Goal: Task Accomplishment & Management: Use online tool/utility

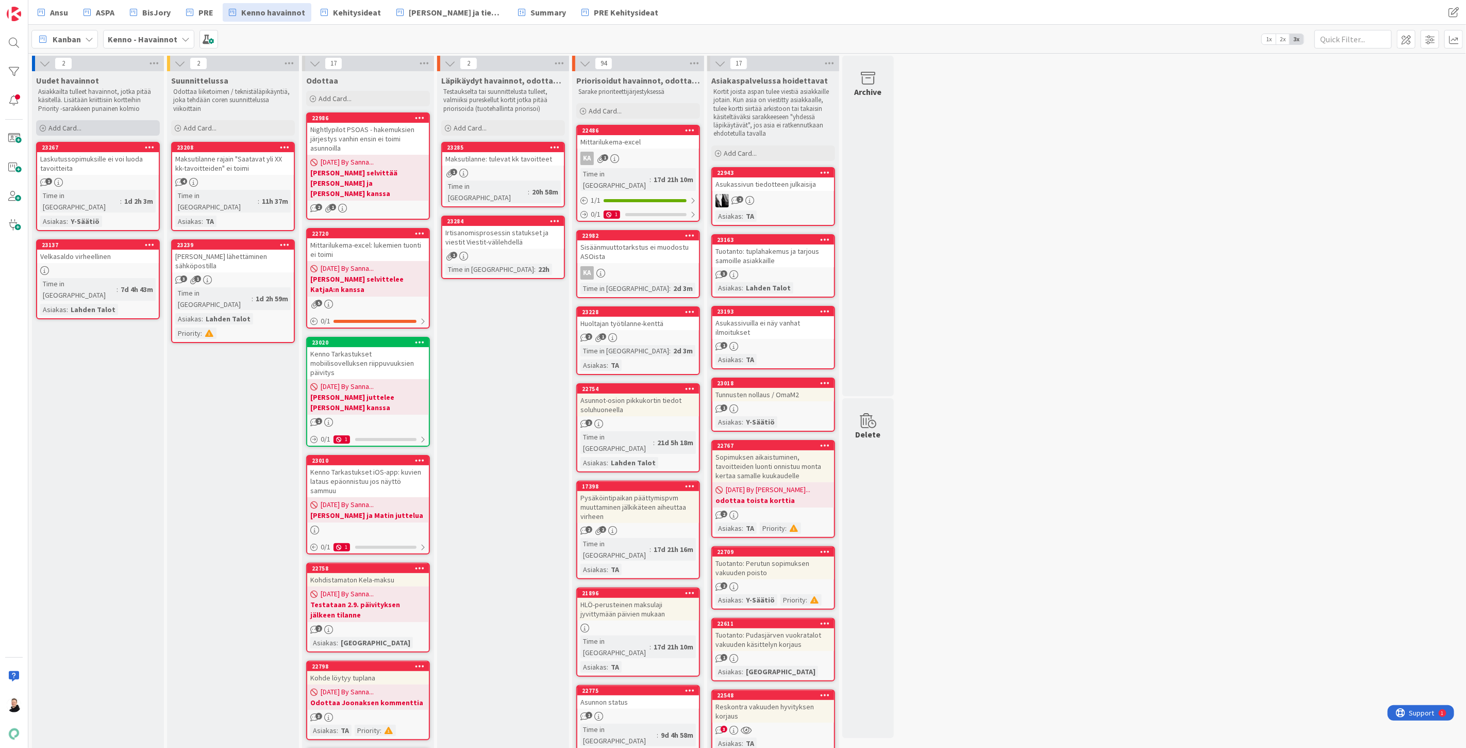
click at [56, 127] on span "Add Card..." at bounding box center [64, 127] width 33 height 9
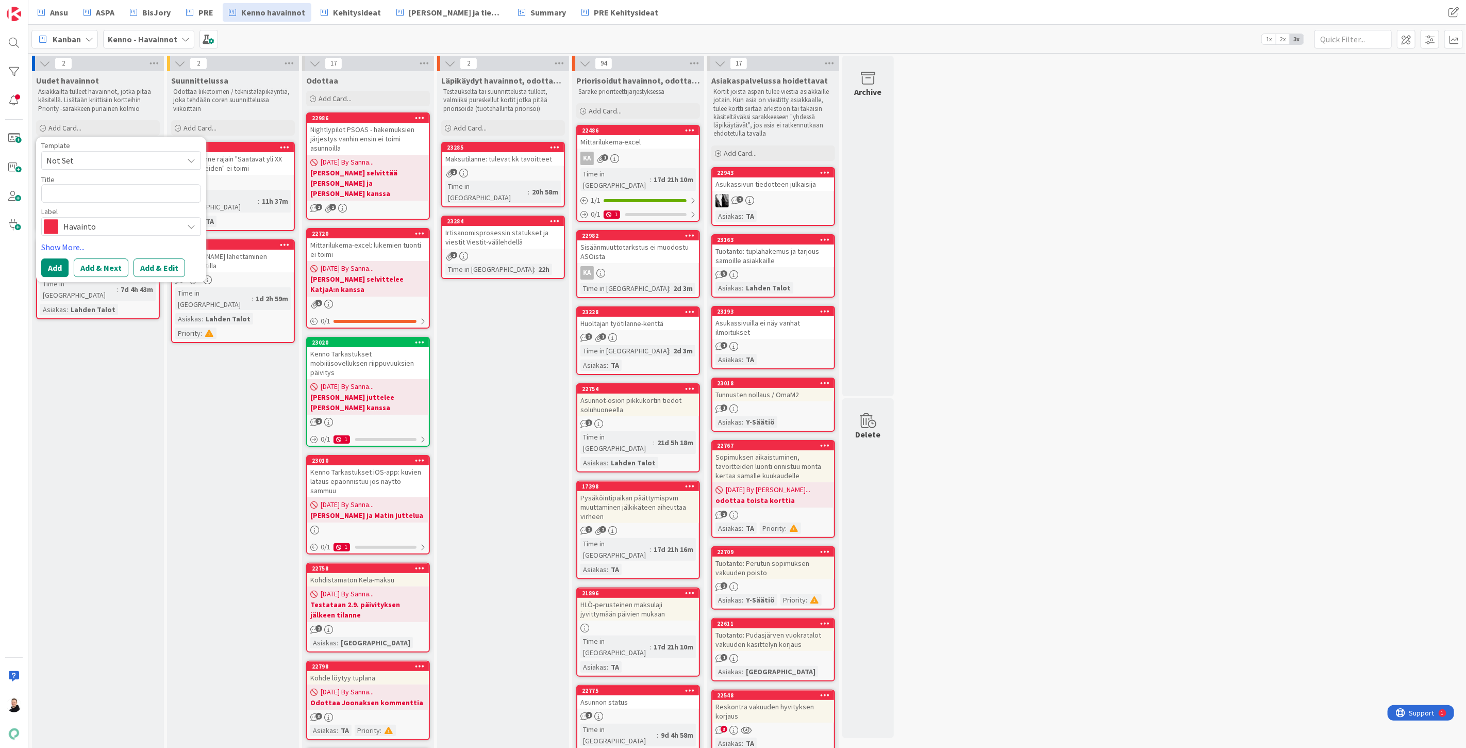
click at [94, 194] on textarea at bounding box center [121, 193] width 160 height 19
click at [94, 193] on textarea at bounding box center [121, 193] width 160 height 19
paste textarea "Vuokrasopimuksen viimeistely ei toimi pilotissa"
type textarea "x"
type textarea "Vuokrasopimuksen viimeistely ei toimi pilotissa"
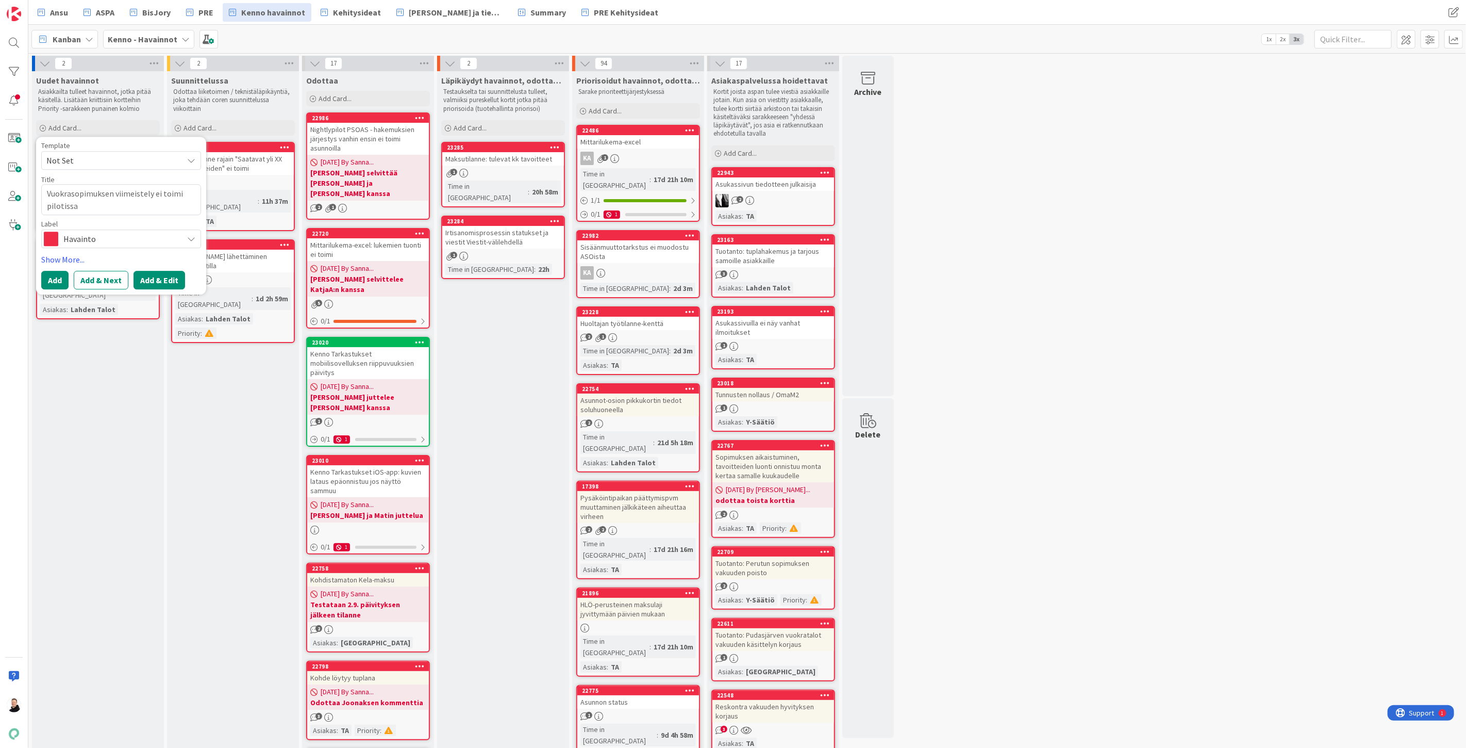
click at [151, 279] on button "Add & Edit" at bounding box center [160, 280] width 52 height 19
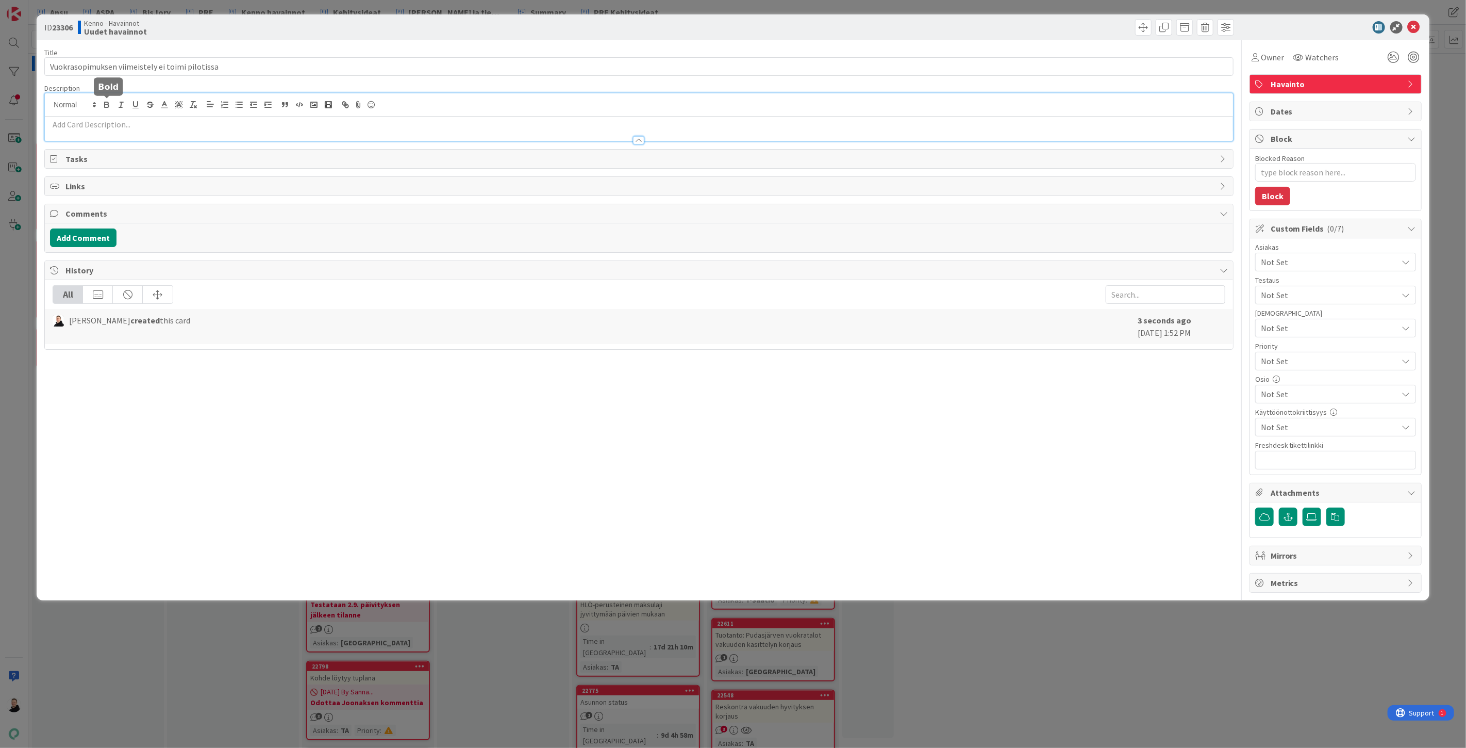
click at [112, 104] on div at bounding box center [639, 116] width 1188 height 47
click at [73, 127] on p at bounding box center [639, 125] width 1178 height 12
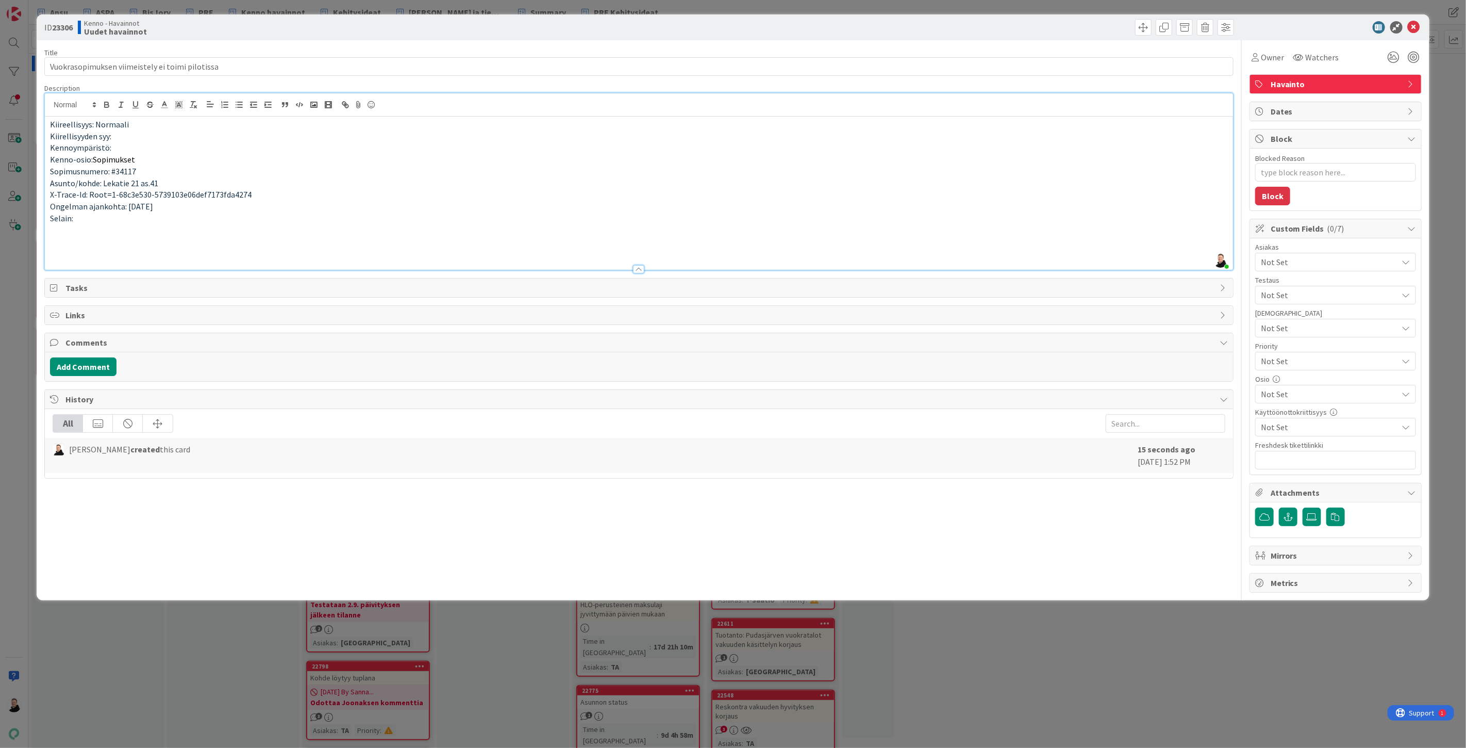
click at [60, 243] on p at bounding box center [639, 242] width 1178 height 12
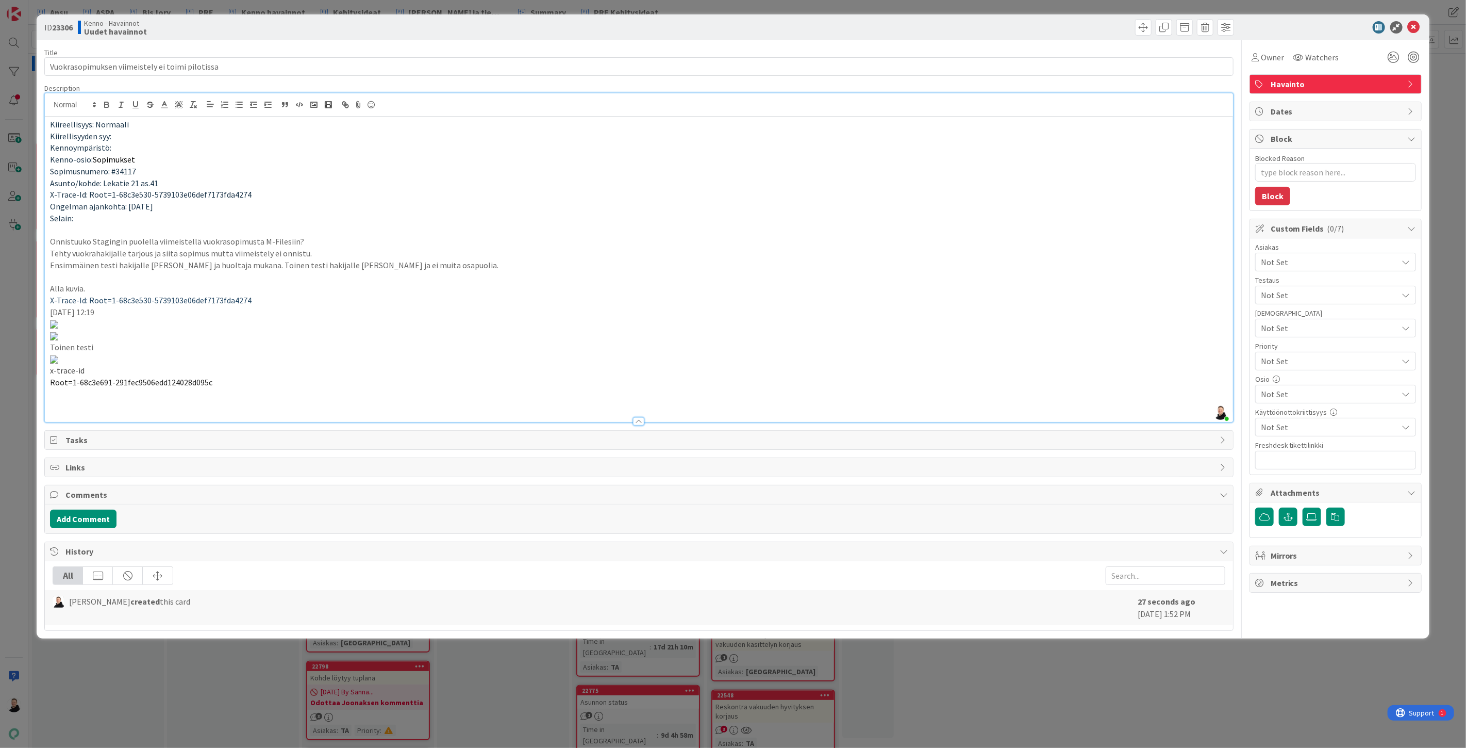
scroll to position [916, 0]
click at [58, 332] on img at bounding box center [54, 336] width 8 height 8
click at [58, 340] on img at bounding box center [54, 336] width 8 height 8
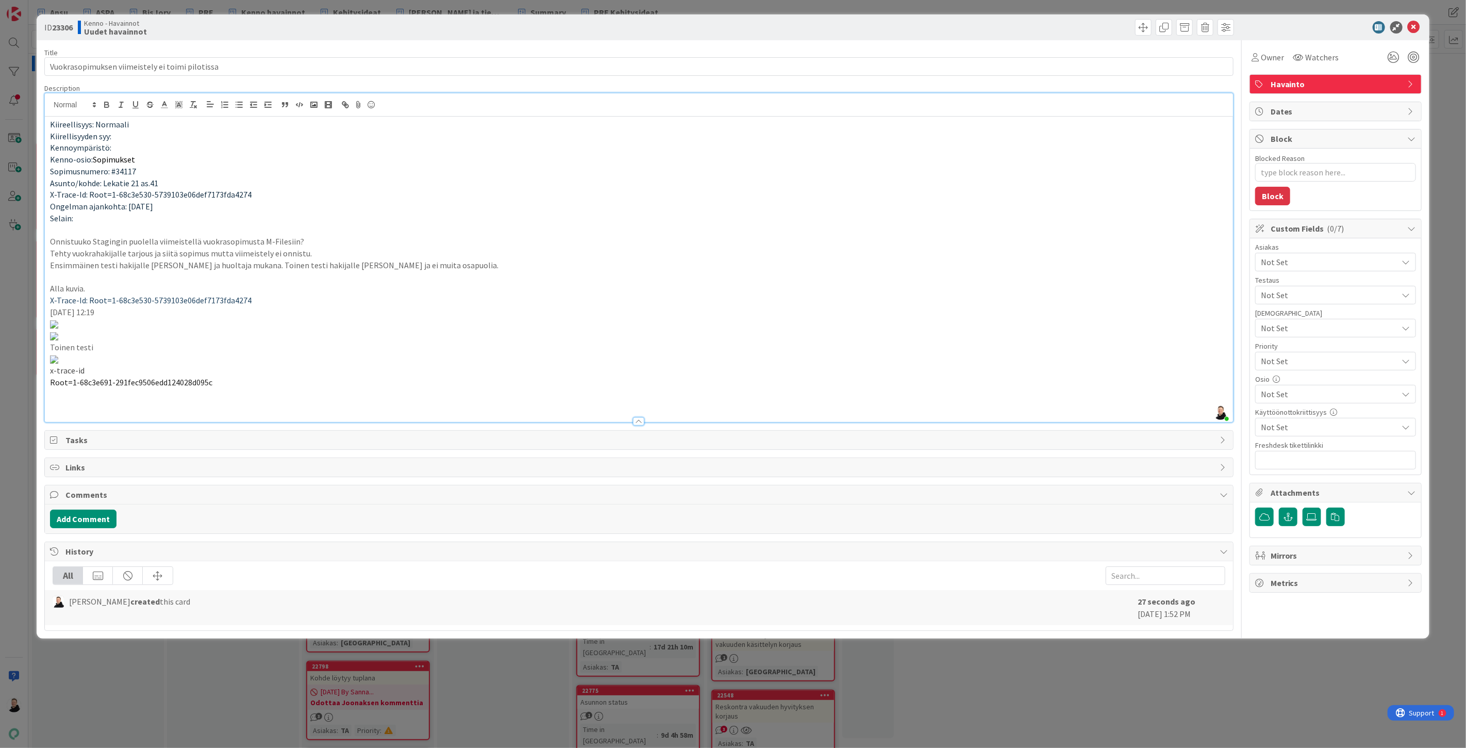
click at [58, 340] on img at bounding box center [54, 336] width 8 height 8
click at [818, 341] on p at bounding box center [639, 335] width 1178 height 12
click at [58, 340] on img at bounding box center [54, 336] width 8 height 8
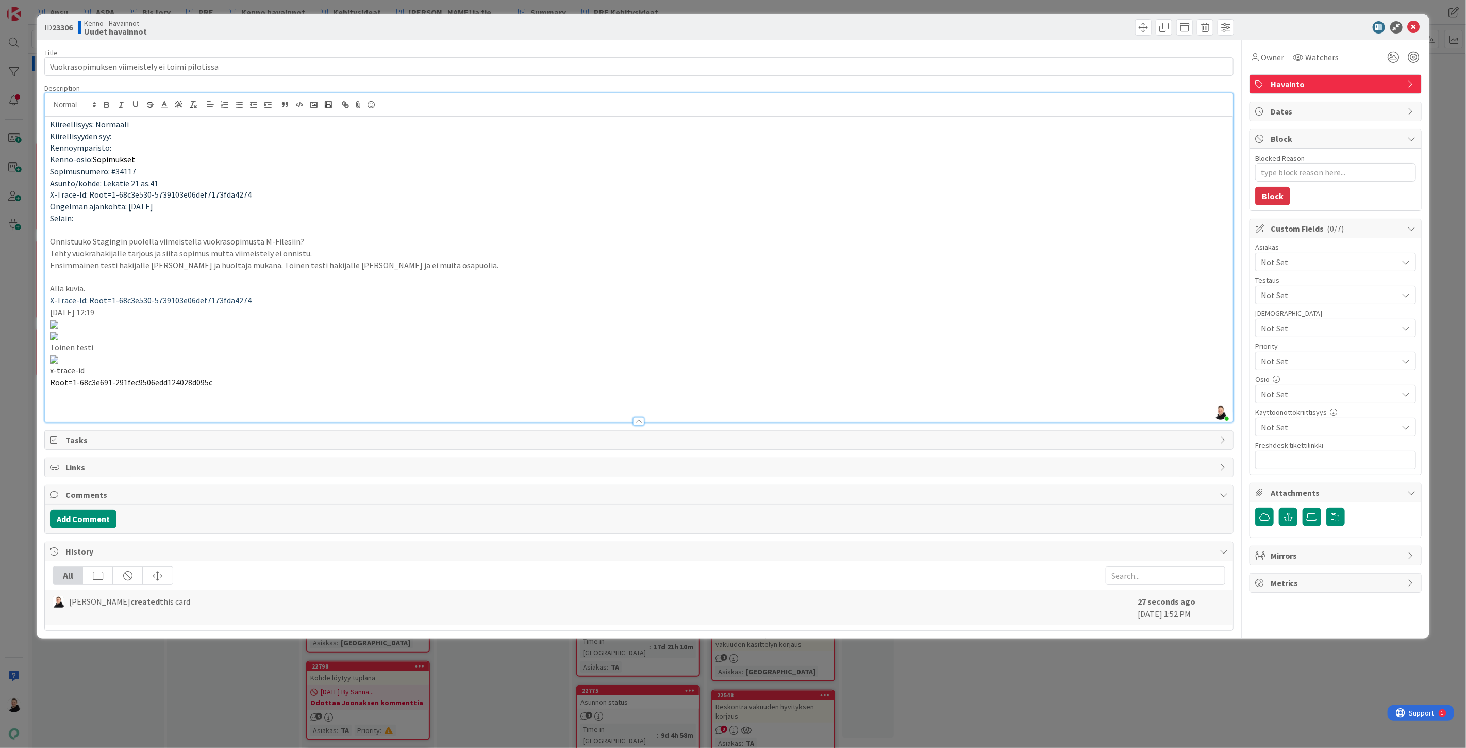
click at [58, 340] on img at bounding box center [54, 336] width 8 height 8
click at [1309, 52] on span "Watchers" at bounding box center [1323, 57] width 34 height 12
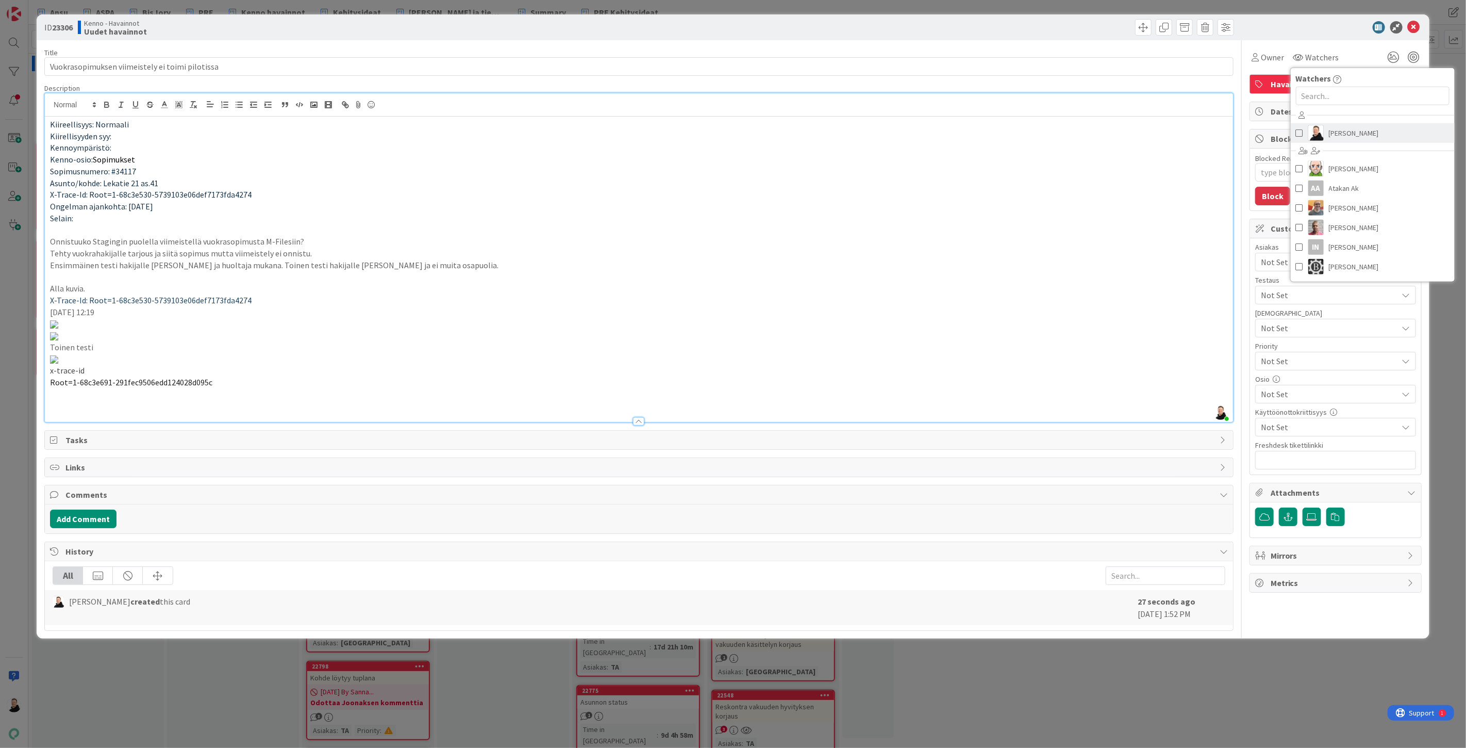
click at [1331, 136] on span "Ansu Nevalainen" at bounding box center [1354, 132] width 50 height 15
type textarea "x"
click at [1130, 238] on p "Onnistuuko Stagingin puolella viimeistellä vuokrasopimusta M-Filesiin?" at bounding box center [639, 242] width 1178 height 12
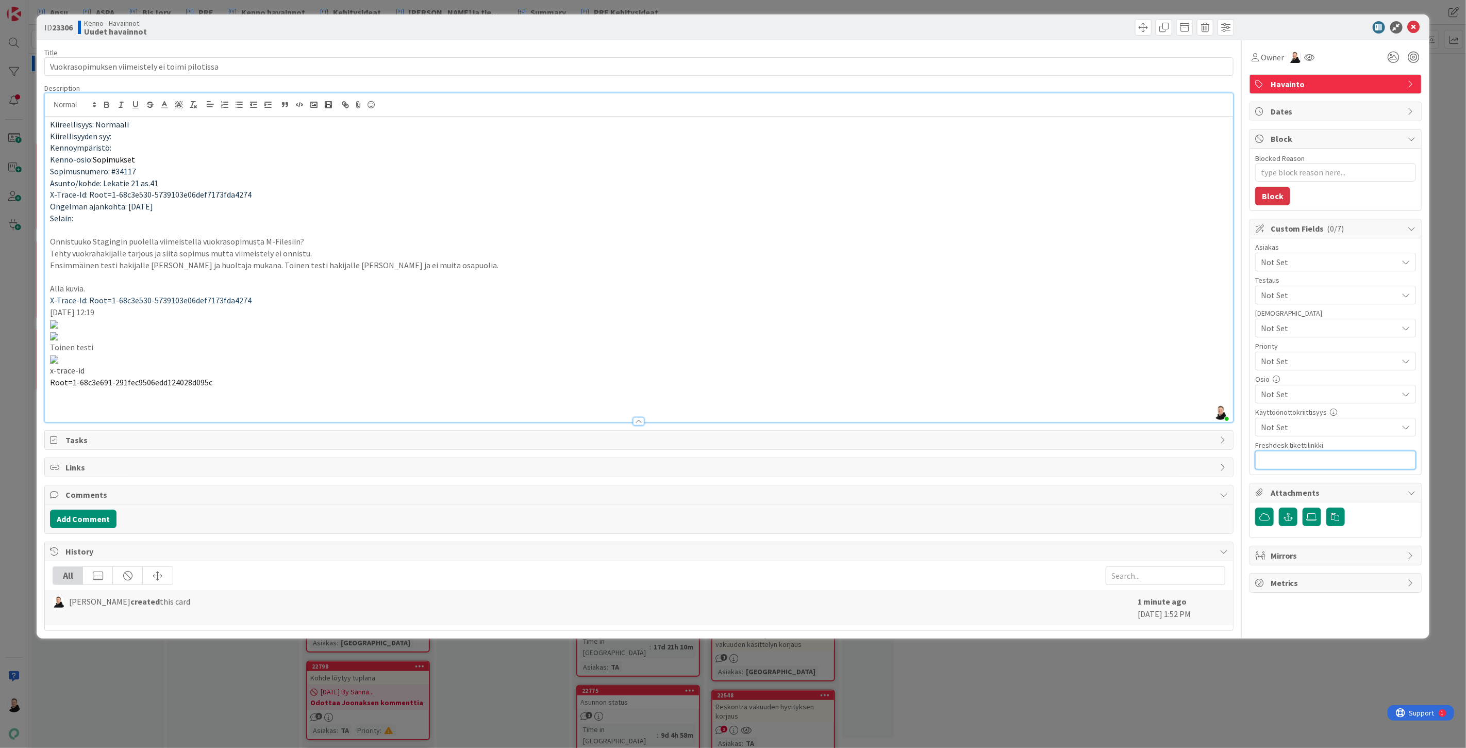
click at [1289, 467] on input "text" at bounding box center [1335, 460] width 161 height 19
paste input "https://pandia-help.freshdesk.com/a/tickets/131820"
type input "https://pandia-help.freshdesk.com/a/tickets/131820"
type textarea "x"
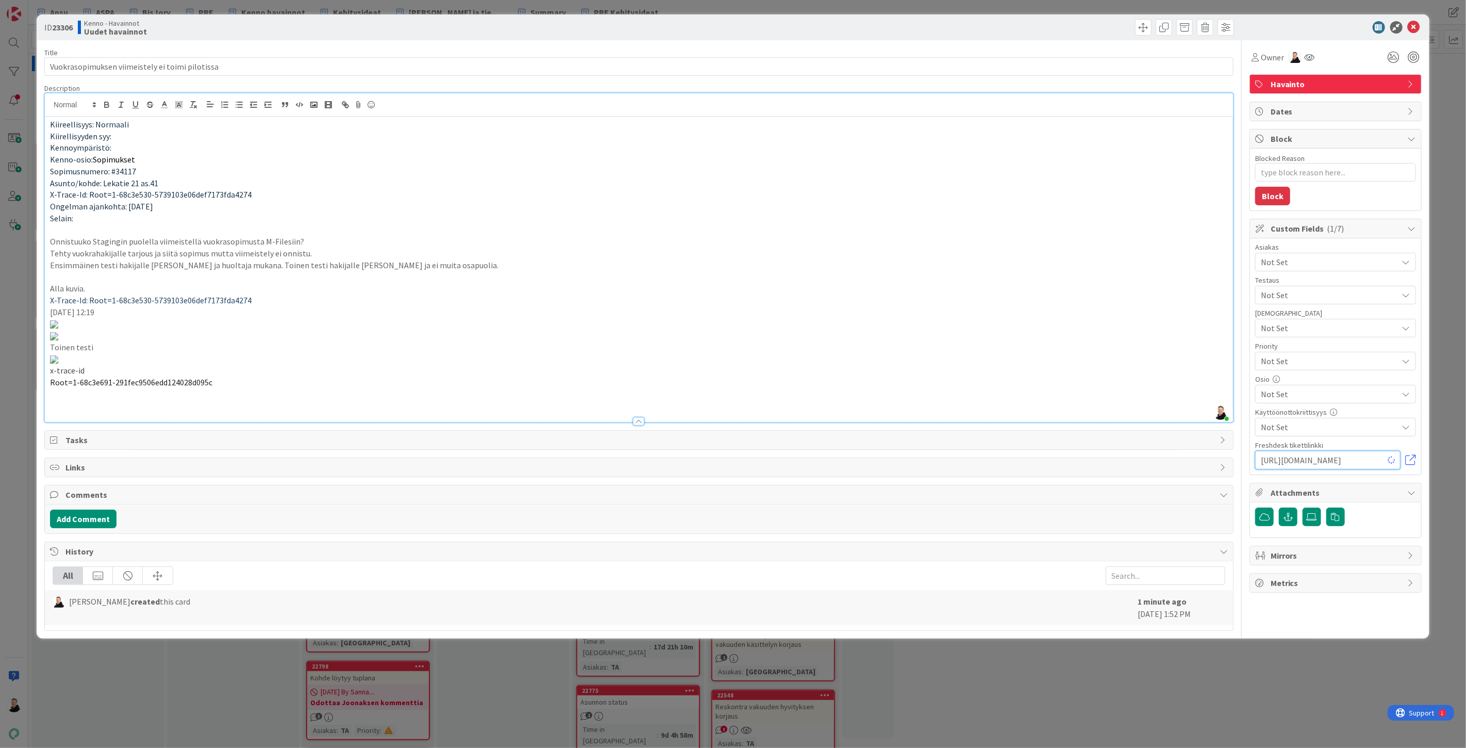
type input "https://pandia-help.freshdesk.com/a/tickets/131820"
click at [1311, 251] on div "Asiakas Not Set" at bounding box center [1335, 257] width 161 height 28
click at [1310, 261] on span "Not Set" at bounding box center [1329, 262] width 137 height 12
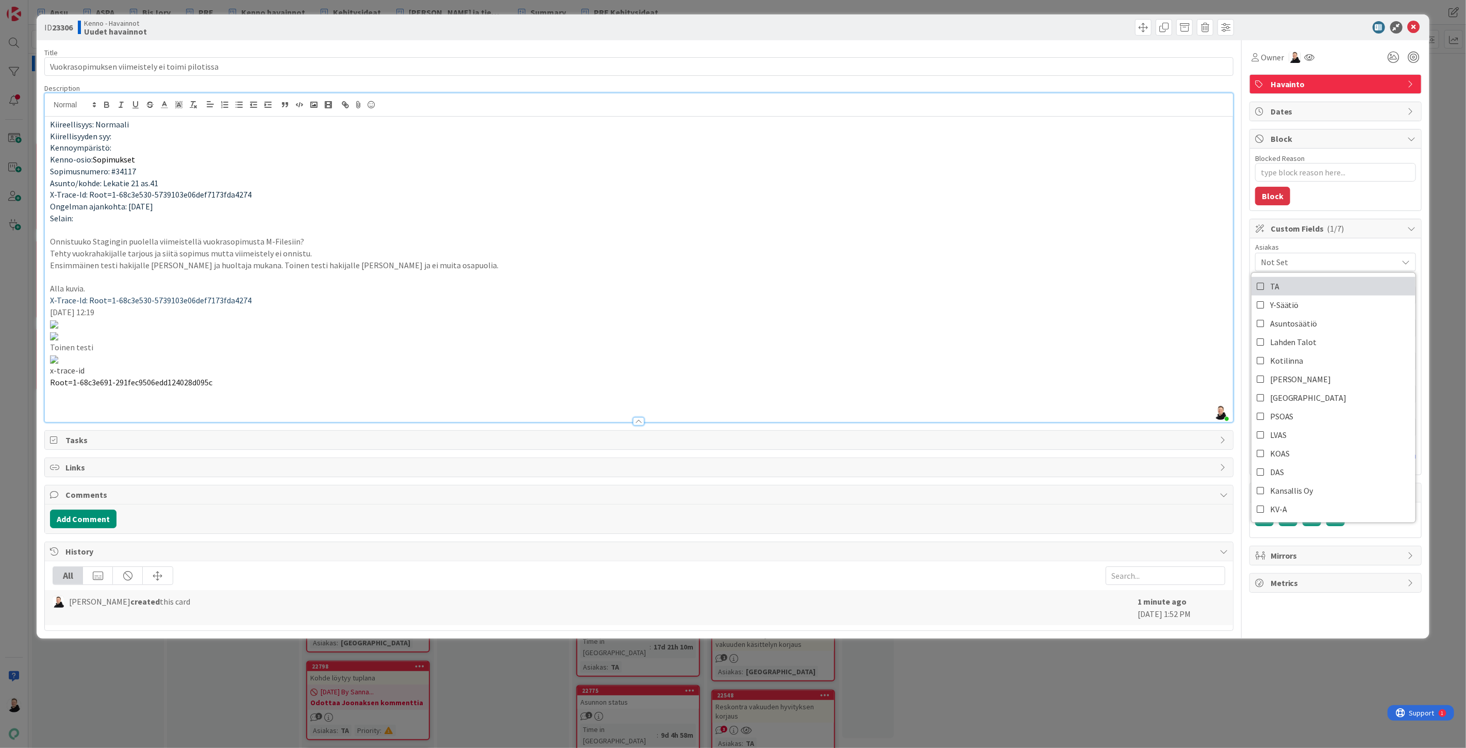
click at [1276, 286] on link "TA" at bounding box center [1334, 286] width 164 height 19
click at [1170, 316] on p "12.9.2025 klo 12:19" at bounding box center [639, 312] width 1178 height 12
click at [1294, 298] on span "Not Set" at bounding box center [1329, 295] width 137 height 12
click at [1294, 297] on span "Not Set" at bounding box center [1329, 295] width 137 height 12
click at [1122, 321] on p at bounding box center [639, 324] width 1178 height 12
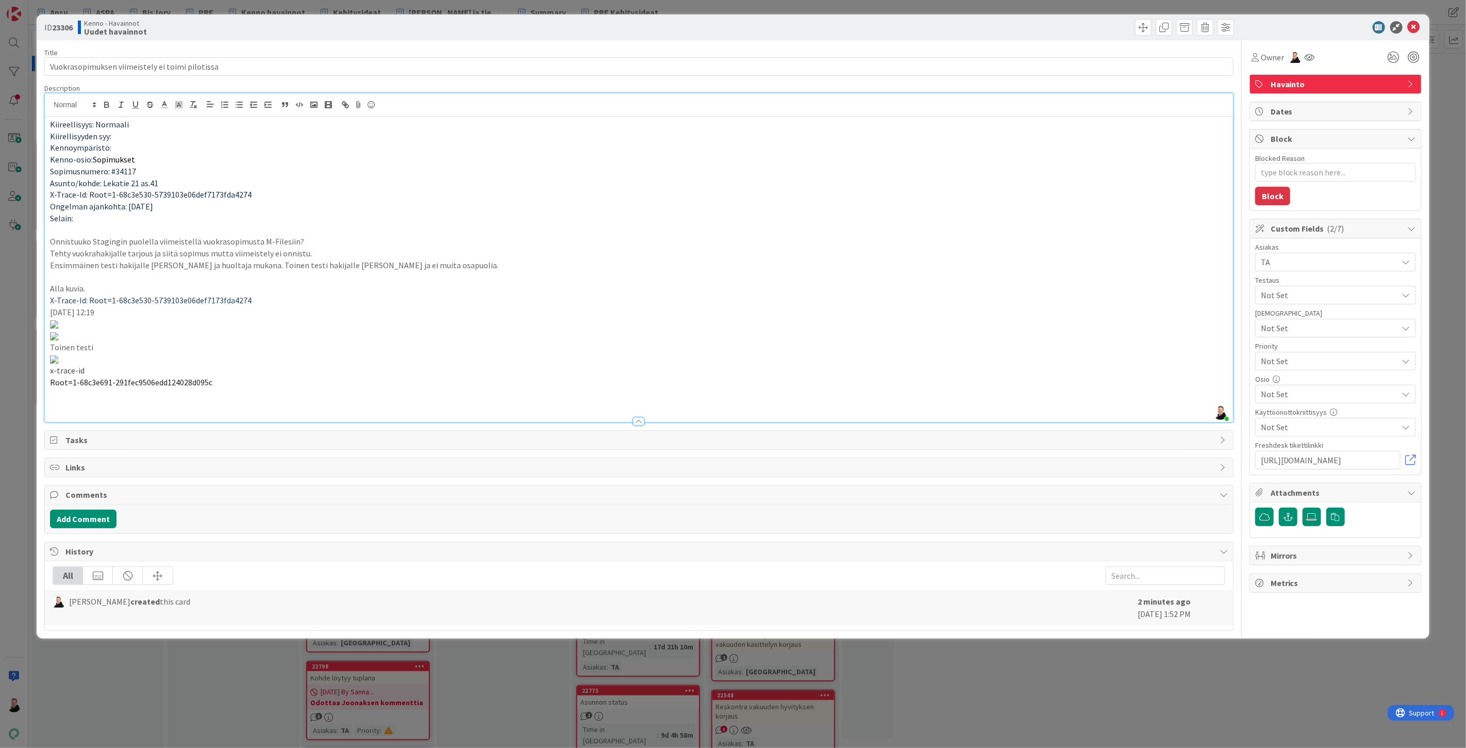
click at [1292, 396] on span "Not Set" at bounding box center [1329, 394] width 137 height 12
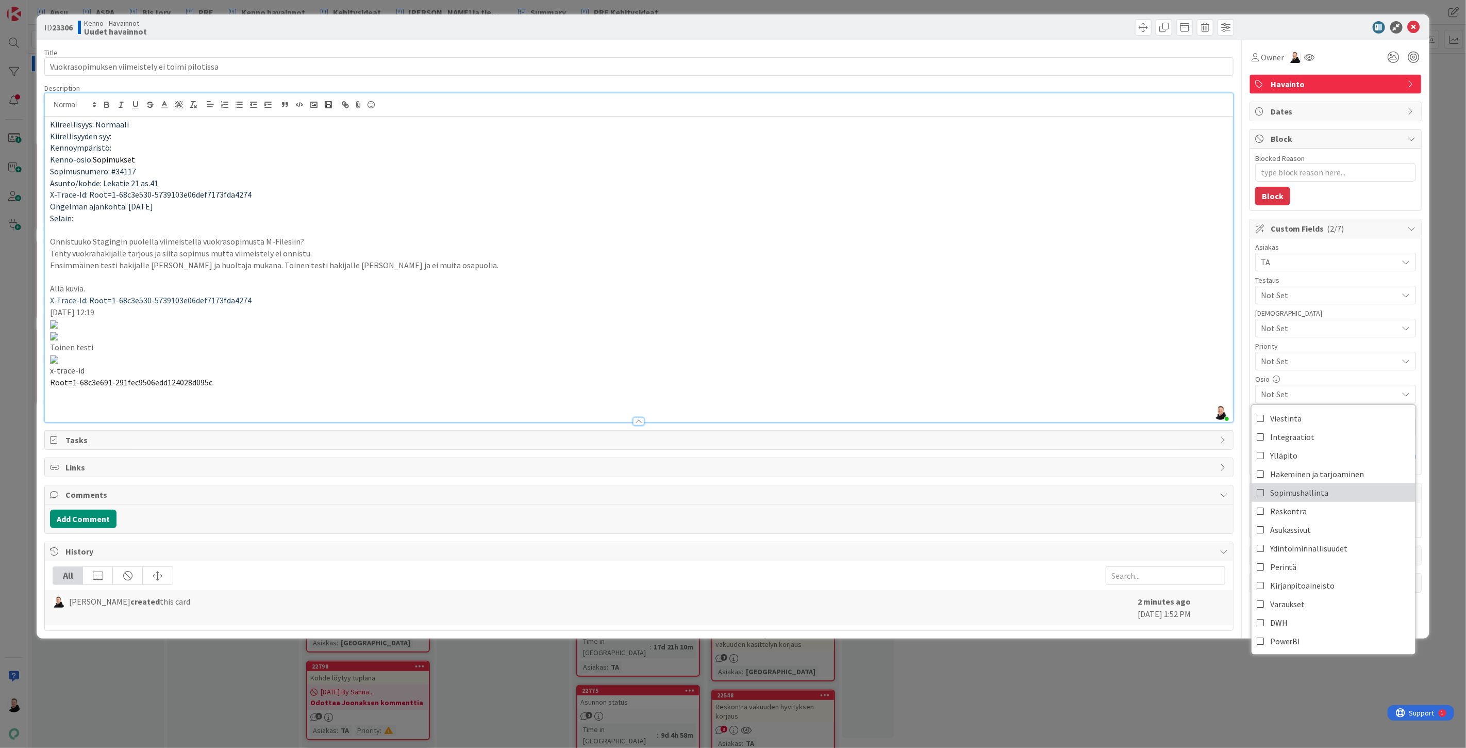
click at [1257, 492] on icon at bounding box center [1261, 492] width 8 height 15
type textarea "x"
click at [1189, 329] on p at bounding box center [639, 324] width 1178 height 12
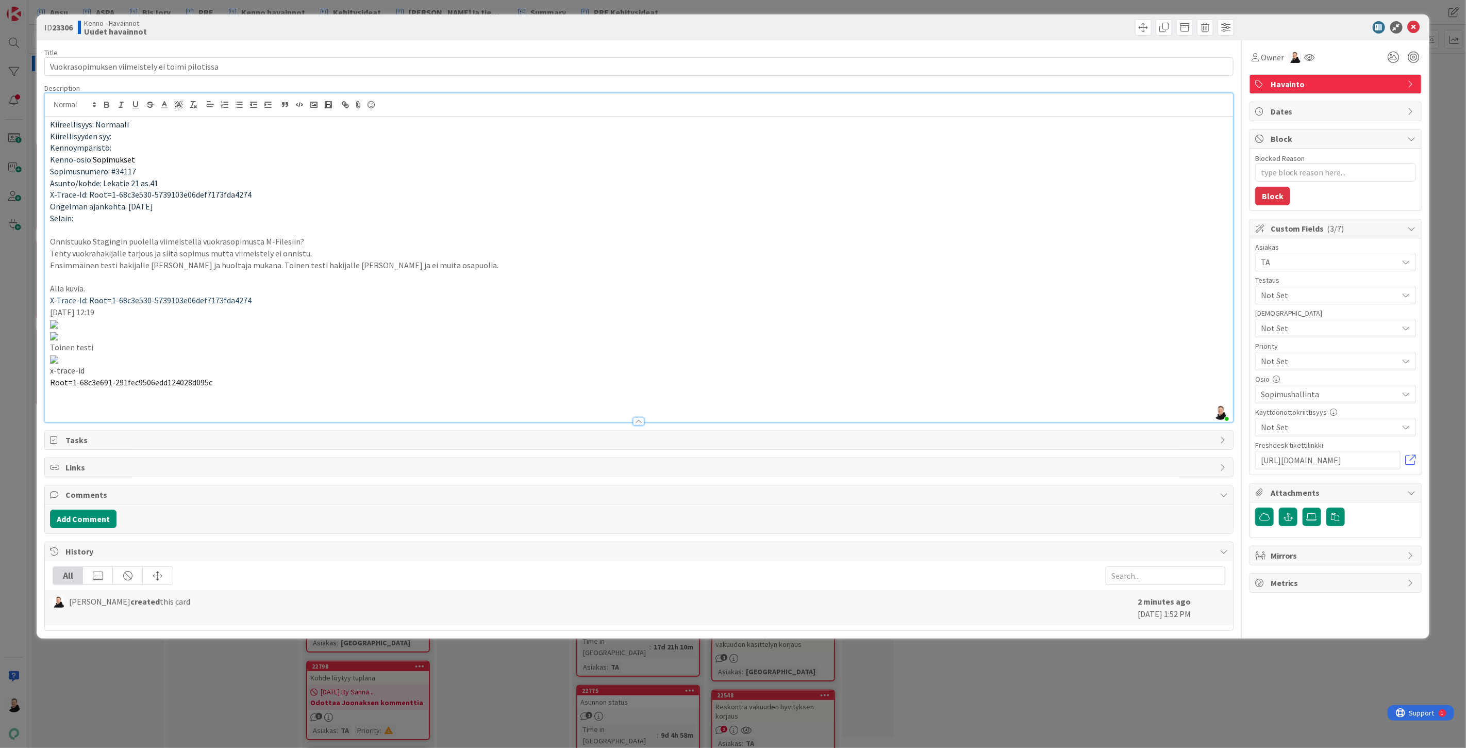
click at [115, 144] on p "Kennoympäristö:" at bounding box center [639, 148] width 1178 height 12
click at [220, 411] on p at bounding box center [639, 406] width 1178 height 12
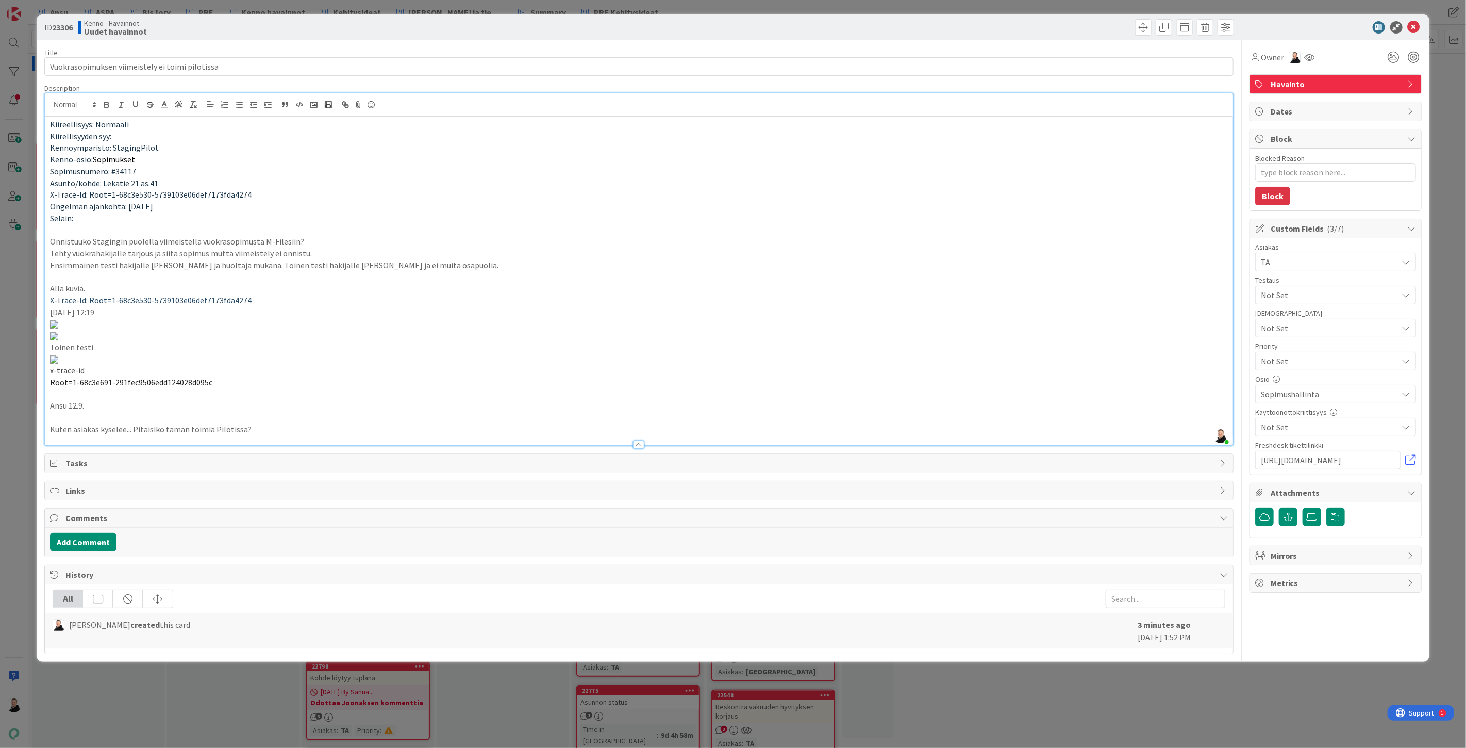
scroll to position [1571, 0]
click at [269, 435] on p "Kuten asiakas kyselee... Pitäisikö tämän toimia Pilotissa?" at bounding box center [639, 429] width 1178 height 12
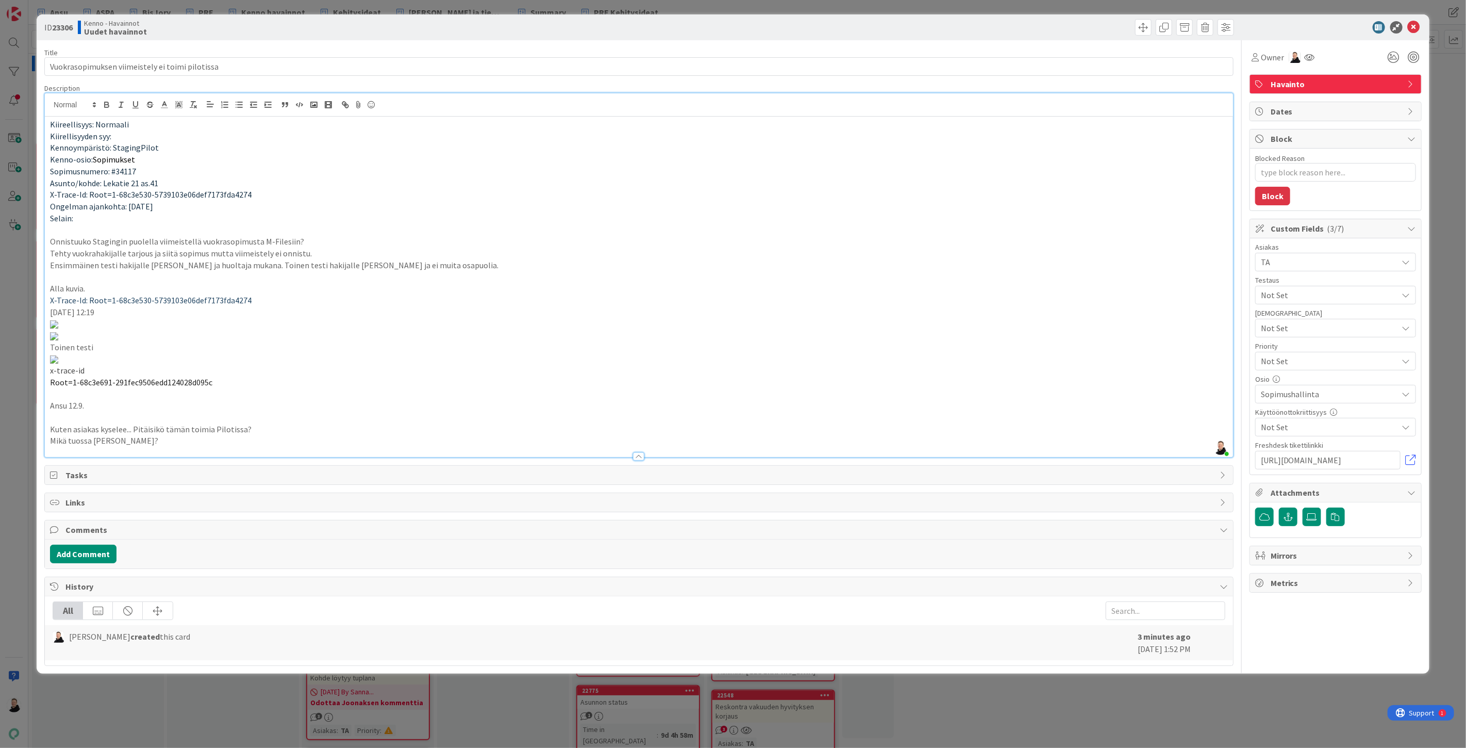
scroll to position [0, 0]
click at [1408, 24] on icon at bounding box center [1414, 27] width 12 height 12
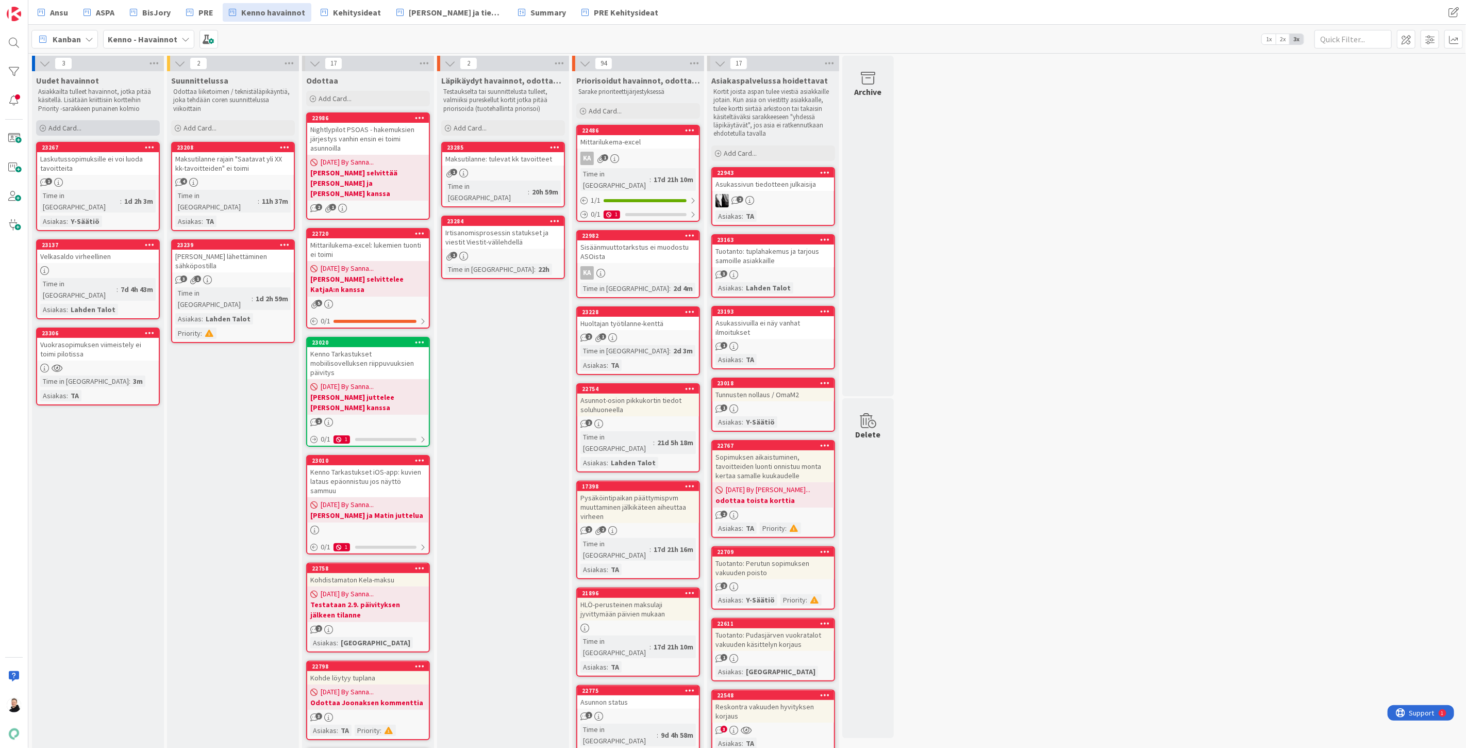
click at [44, 124] on div "Add Card..." at bounding box center [98, 127] width 124 height 15
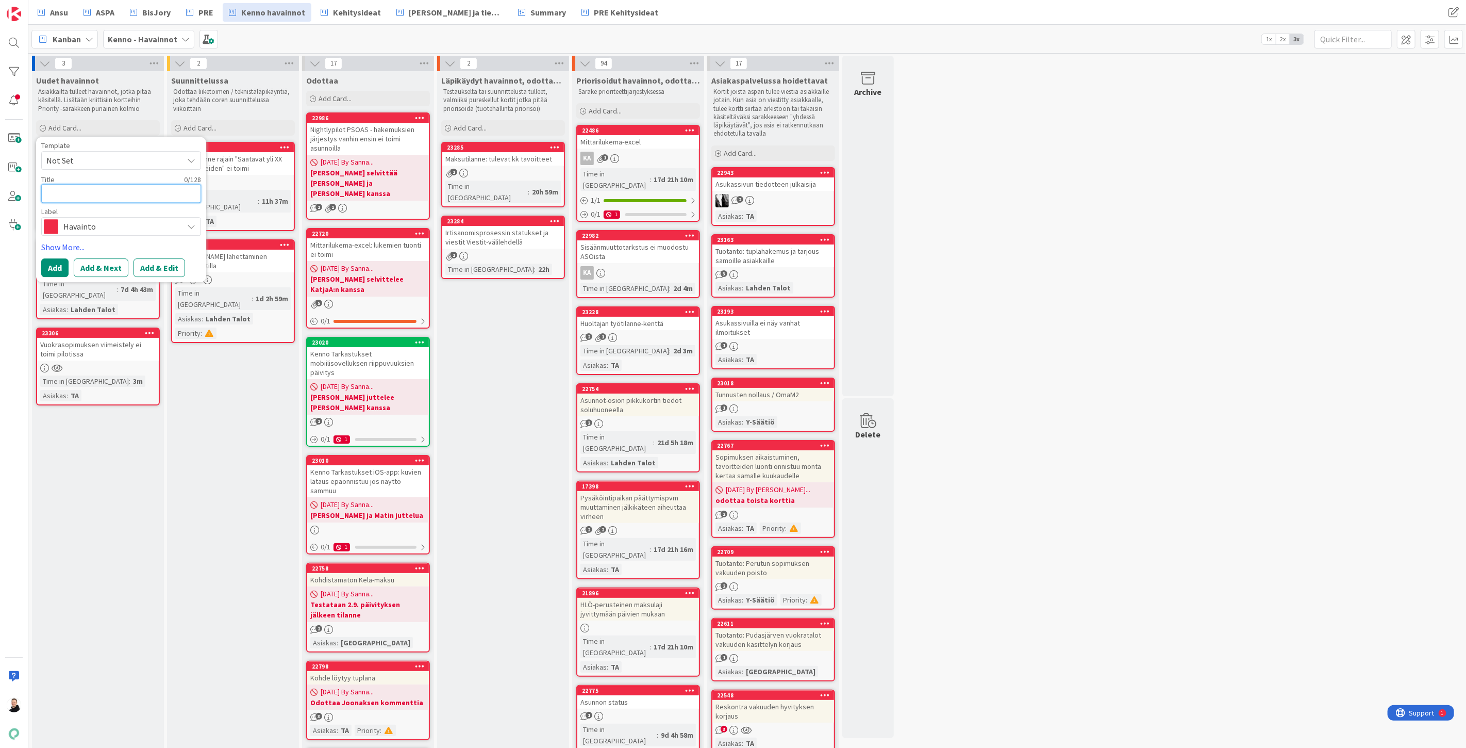
click at [71, 192] on textarea at bounding box center [121, 193] width 160 height 19
click at [63, 194] on textarea at bounding box center [121, 193] width 160 height 19
paste textarea "Maksukehotuksien uudet rajaimet eivät toimi oikein"
type textarea "x"
type textarea "Maksukehotuksien uudet rajaimet eivät toimi oikein"
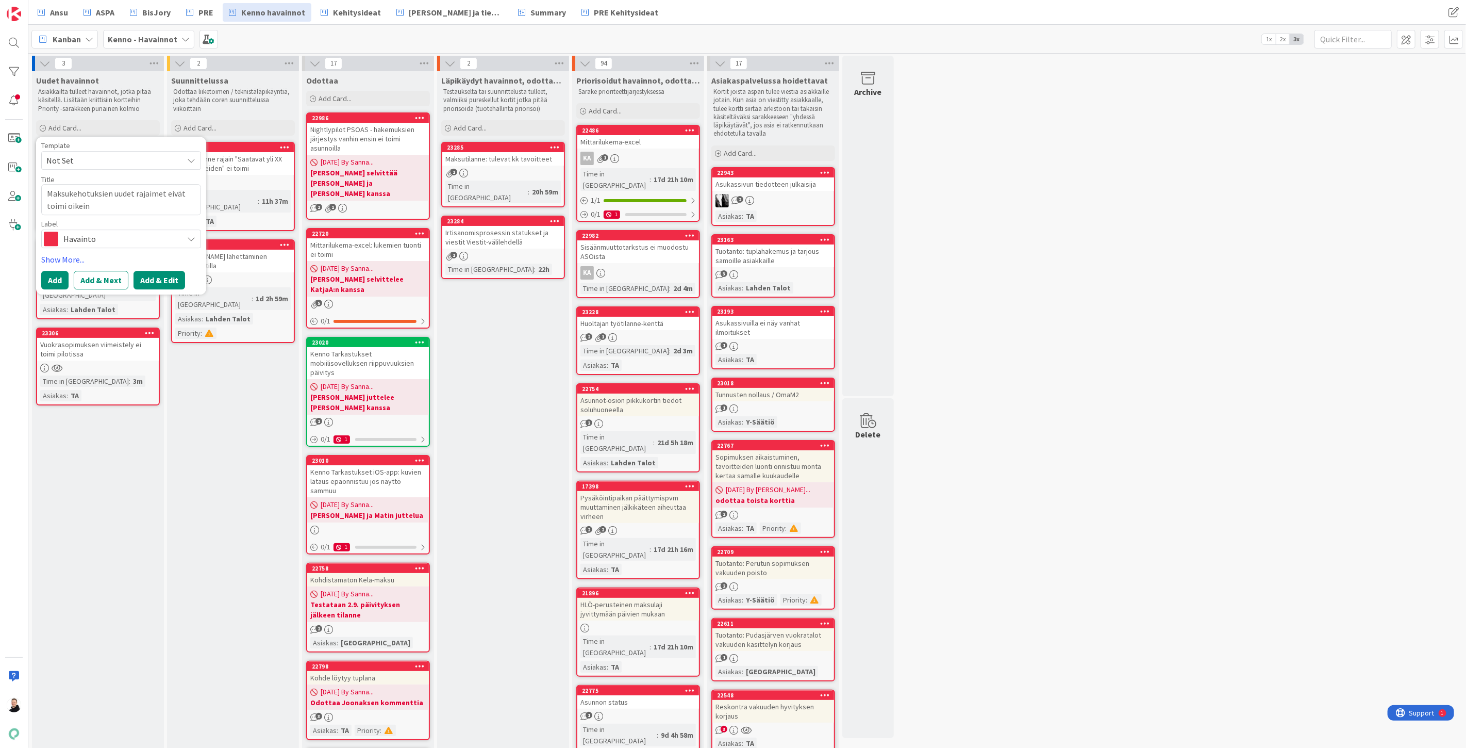
click at [155, 284] on button "Add & Edit" at bounding box center [160, 280] width 52 height 19
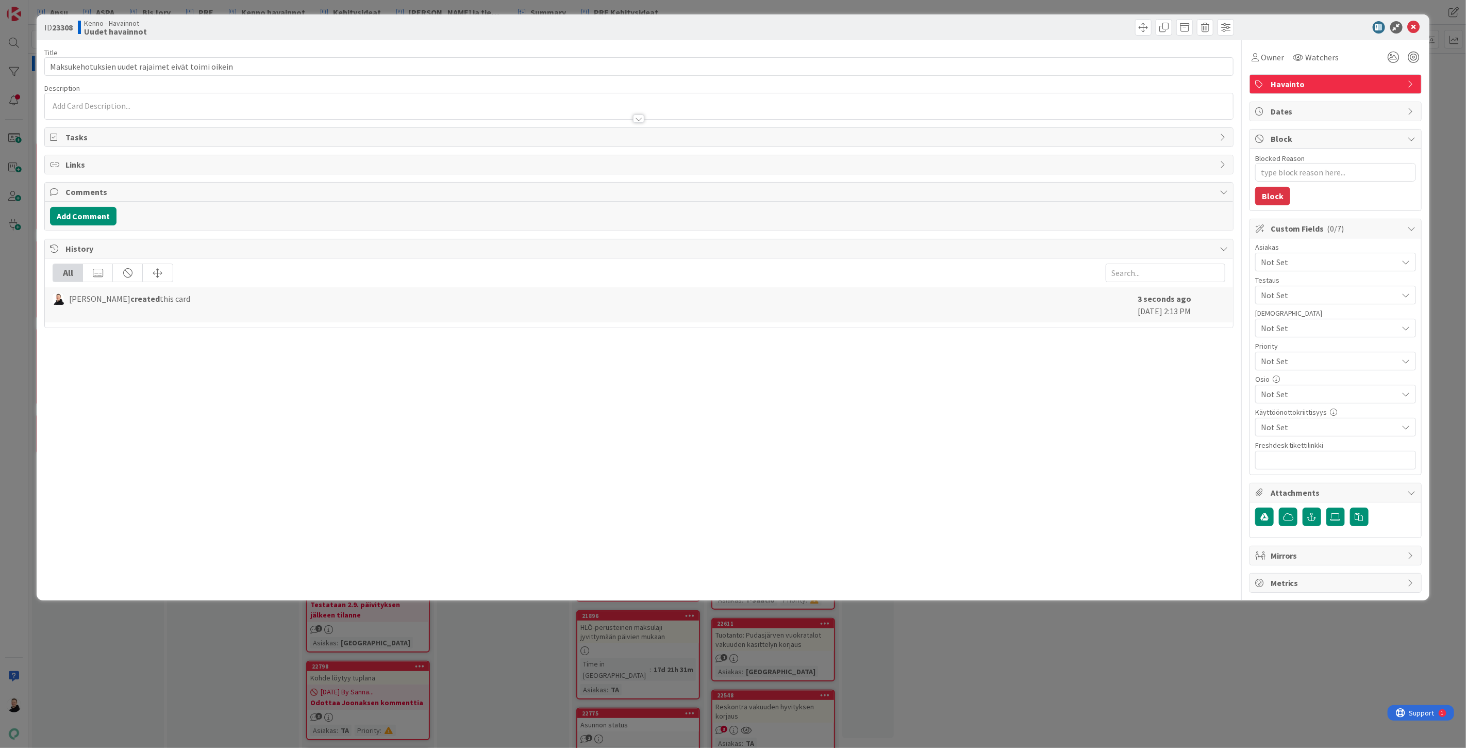
click at [83, 109] on div at bounding box center [639, 113] width 1188 height 11
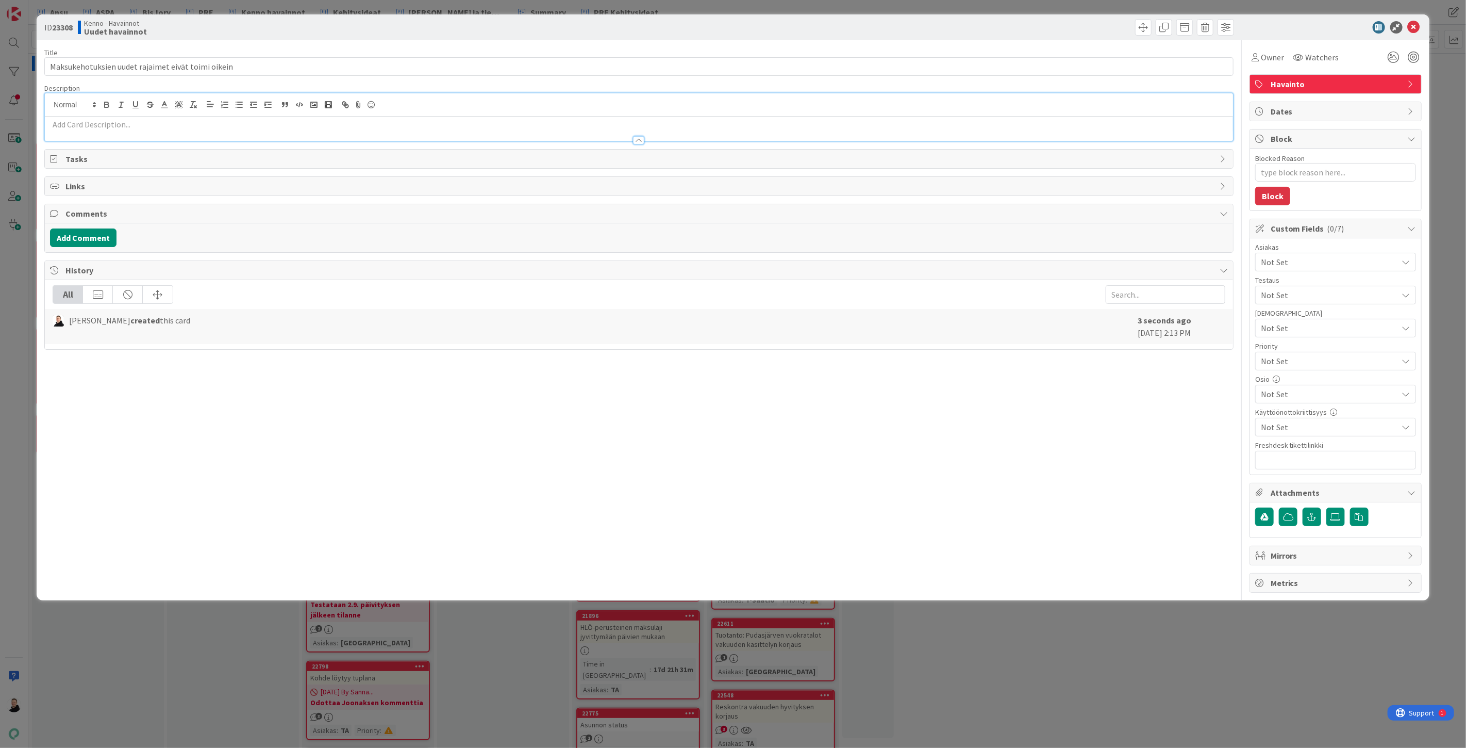
click at [73, 125] on p at bounding box center [639, 125] width 1178 height 12
click at [69, 129] on p at bounding box center [639, 125] width 1178 height 12
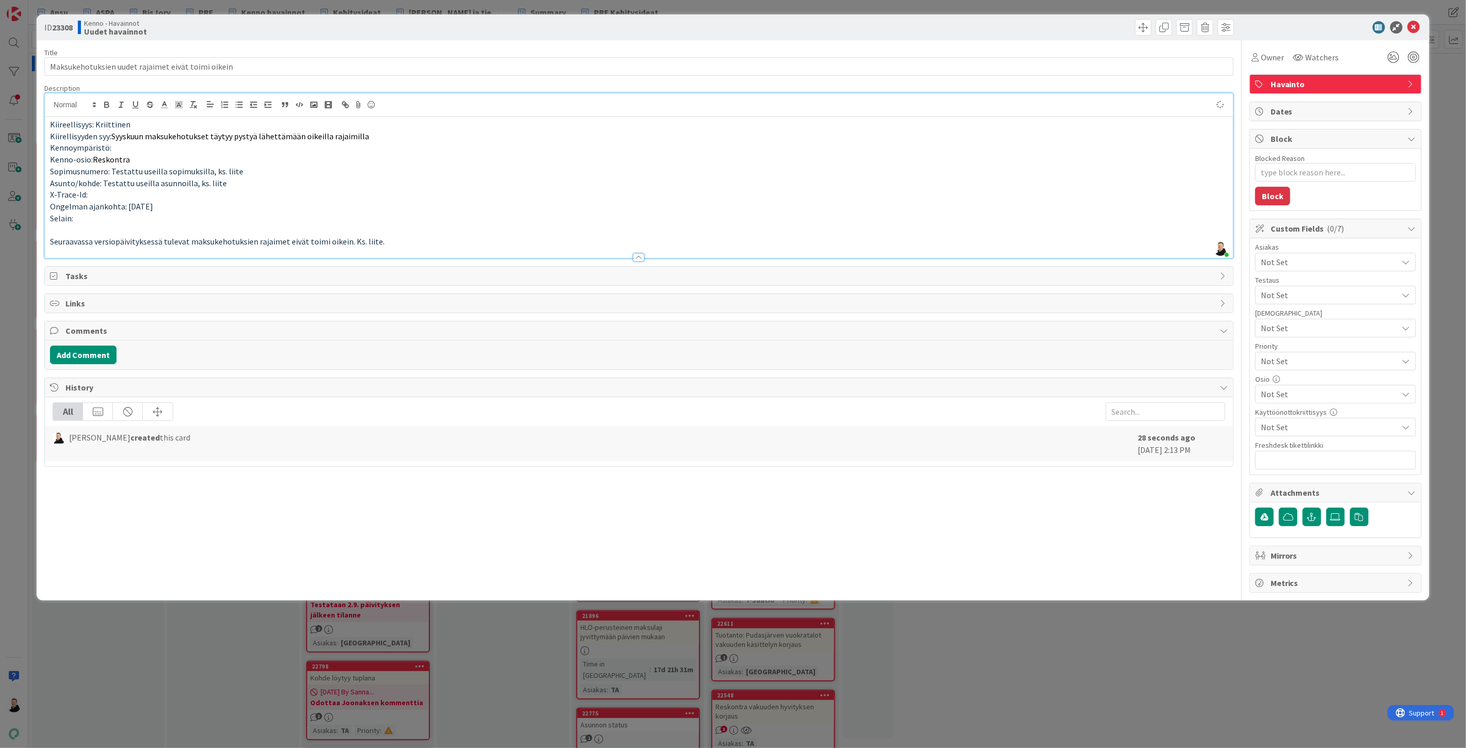
type textarea "x"
drag, startPoint x: 384, startPoint y: 243, endPoint x: 362, endPoint y: 241, distance: 21.2
click at [362, 241] on p "Seuraavassa versiopäivityksessä tulevat maksukehotuksien rajaimet eivät toimi o…" at bounding box center [639, 242] width 1178 height 12
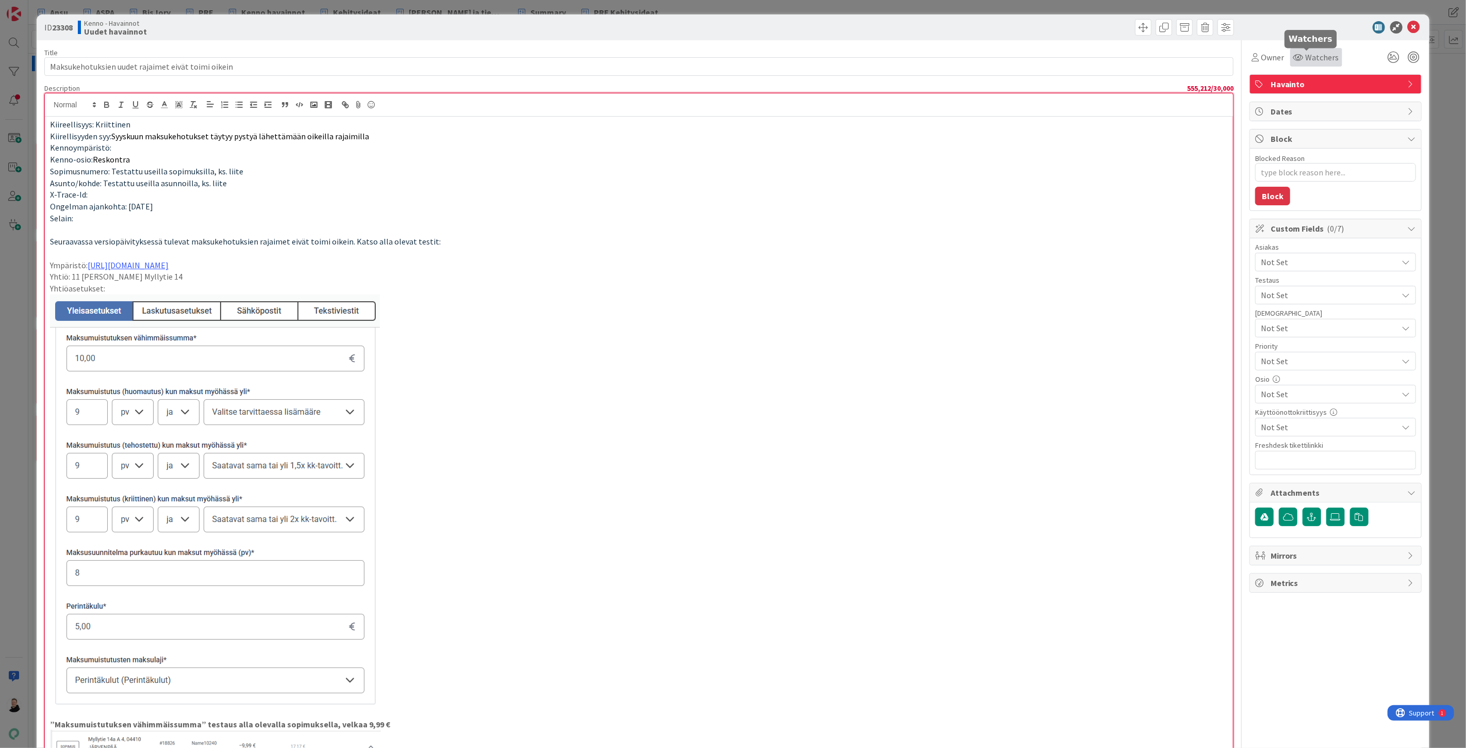
click at [1318, 55] on span "Watchers" at bounding box center [1323, 57] width 34 height 12
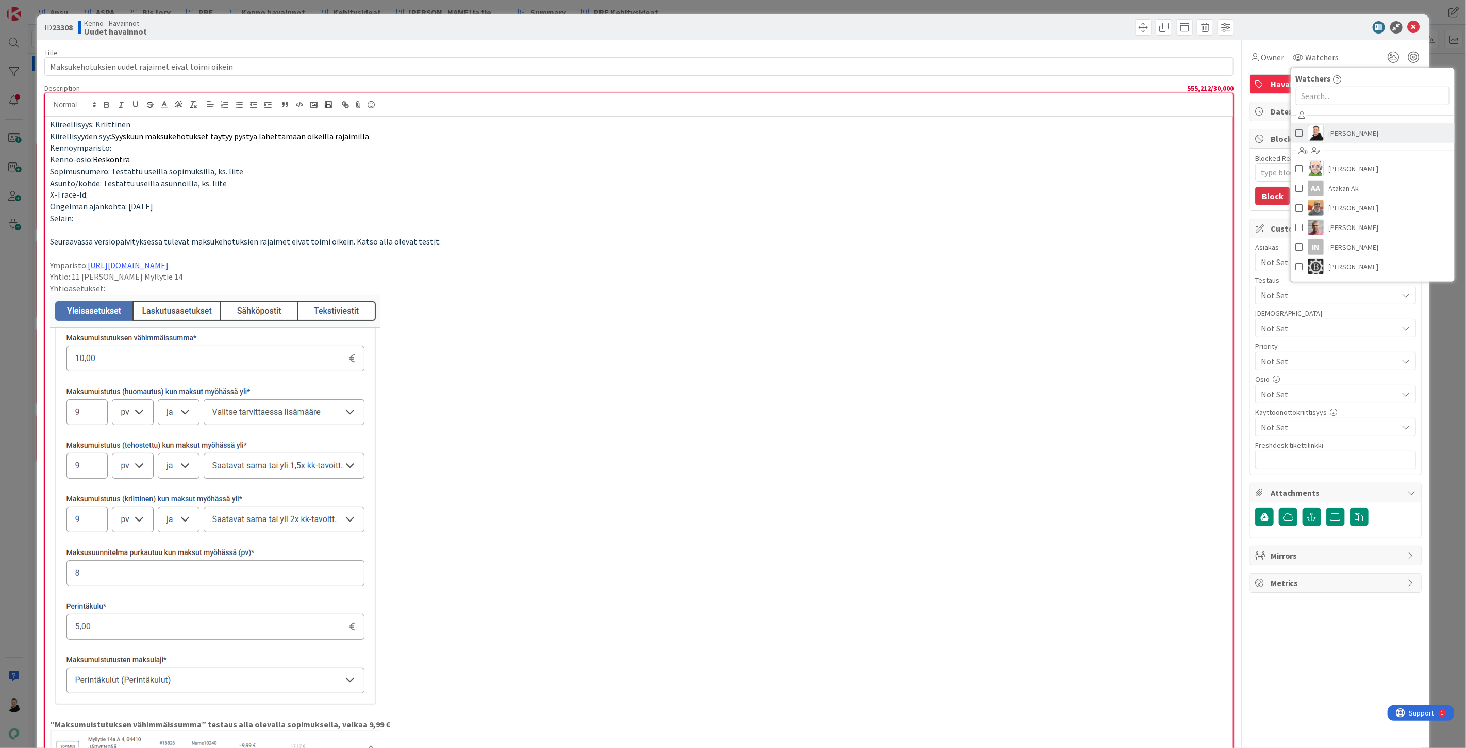
click at [1332, 136] on span "Ansu Nevalainen" at bounding box center [1354, 132] width 50 height 15
click at [1070, 238] on p "Seuraavassa versiopäivityksessä tulevat maksukehotuksien rajaimet eivät toimi o…" at bounding box center [639, 242] width 1178 height 12
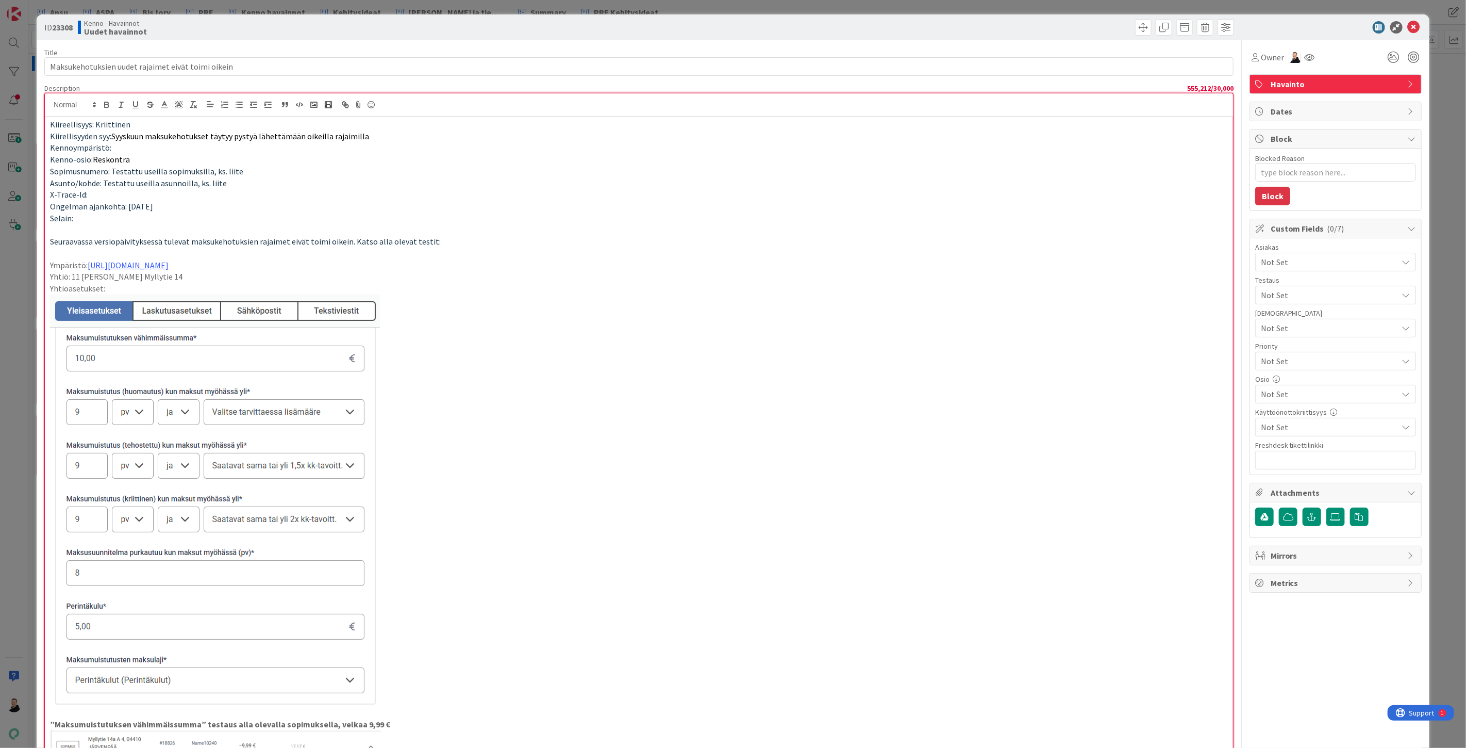
click at [1331, 259] on span "Not Set" at bounding box center [1329, 262] width 137 height 12
click at [1300, 305] on link "Y-Säätiö" at bounding box center [1334, 304] width 164 height 19
click at [1131, 337] on p at bounding box center [639, 500] width 1178 height 412
click at [1335, 292] on span "Not Set" at bounding box center [1329, 295] width 137 height 12
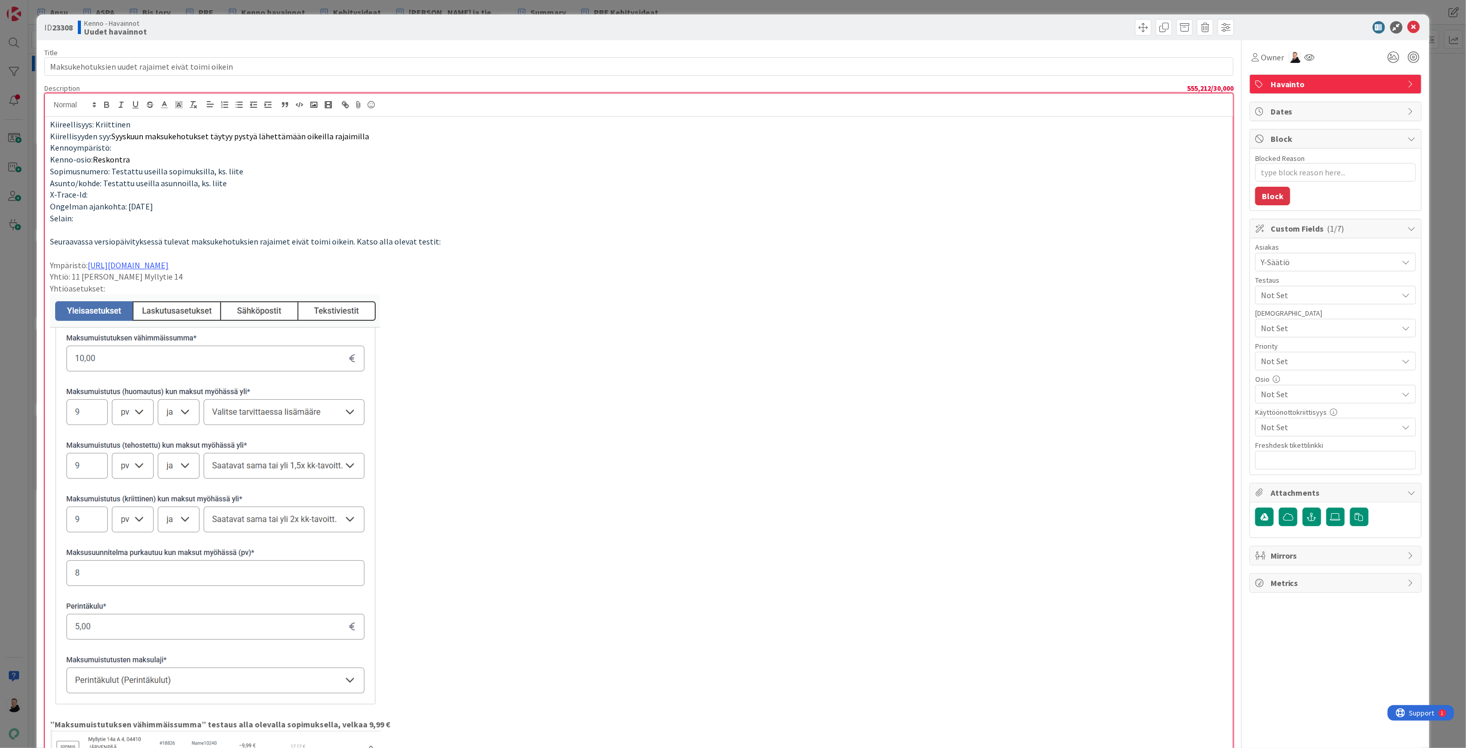
click at [1306, 363] on span "Not Set" at bounding box center [1327, 361] width 132 height 14
click at [1291, 423] on span "High" at bounding box center [1350, 422] width 120 height 15
click at [1288, 398] on span "Not Set" at bounding box center [1329, 394] width 137 height 12
click at [1274, 513] on span "Reskontra" at bounding box center [1288, 510] width 37 height 15
click at [1282, 564] on span "Perintä" at bounding box center [1283, 566] width 27 height 15
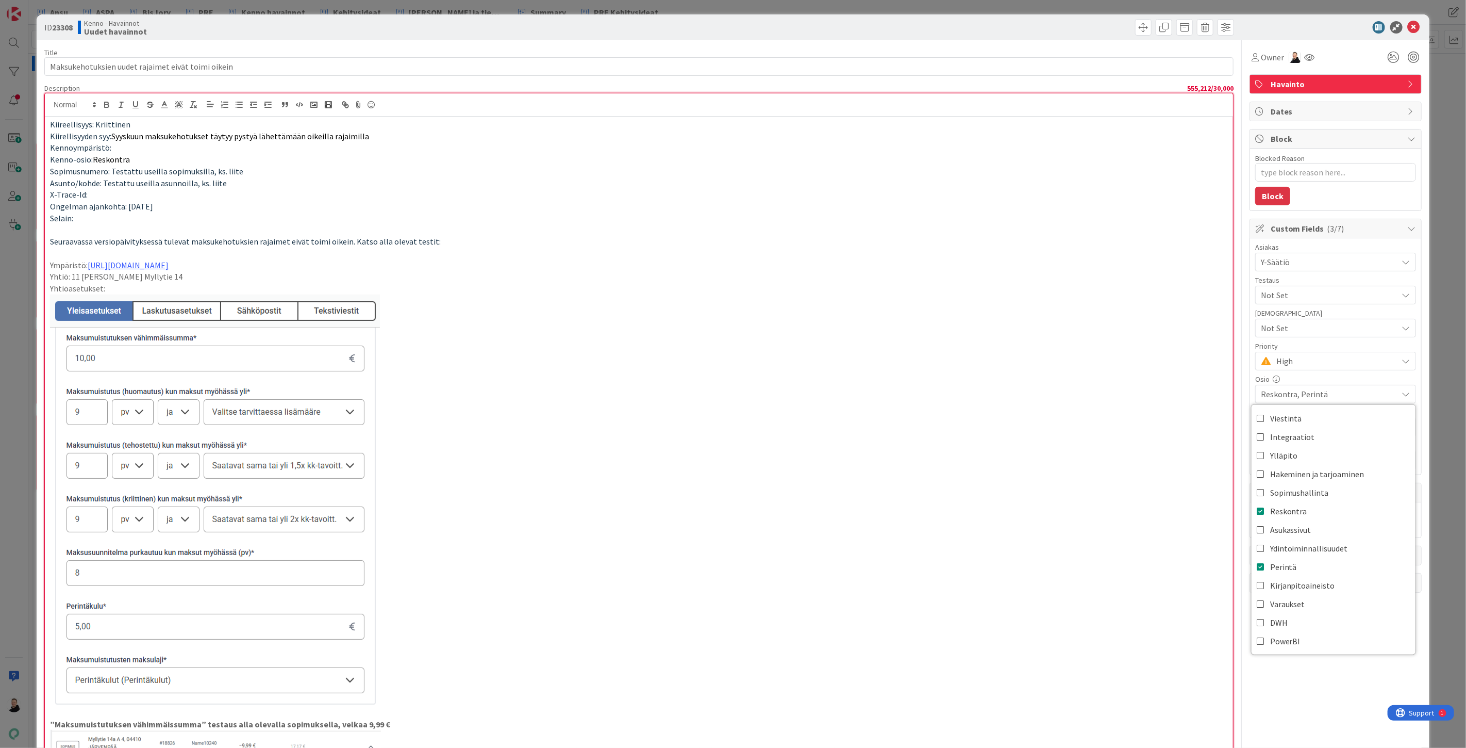
type textarea "x"
click at [1137, 575] on p at bounding box center [639, 500] width 1178 height 412
click at [1303, 460] on input "text" at bounding box center [1335, 460] width 161 height 19
click at [1272, 457] on input "text" at bounding box center [1335, 460] width 161 height 19
paste input "https://pandia-help.freshdesk.com/a/tickets/131822"
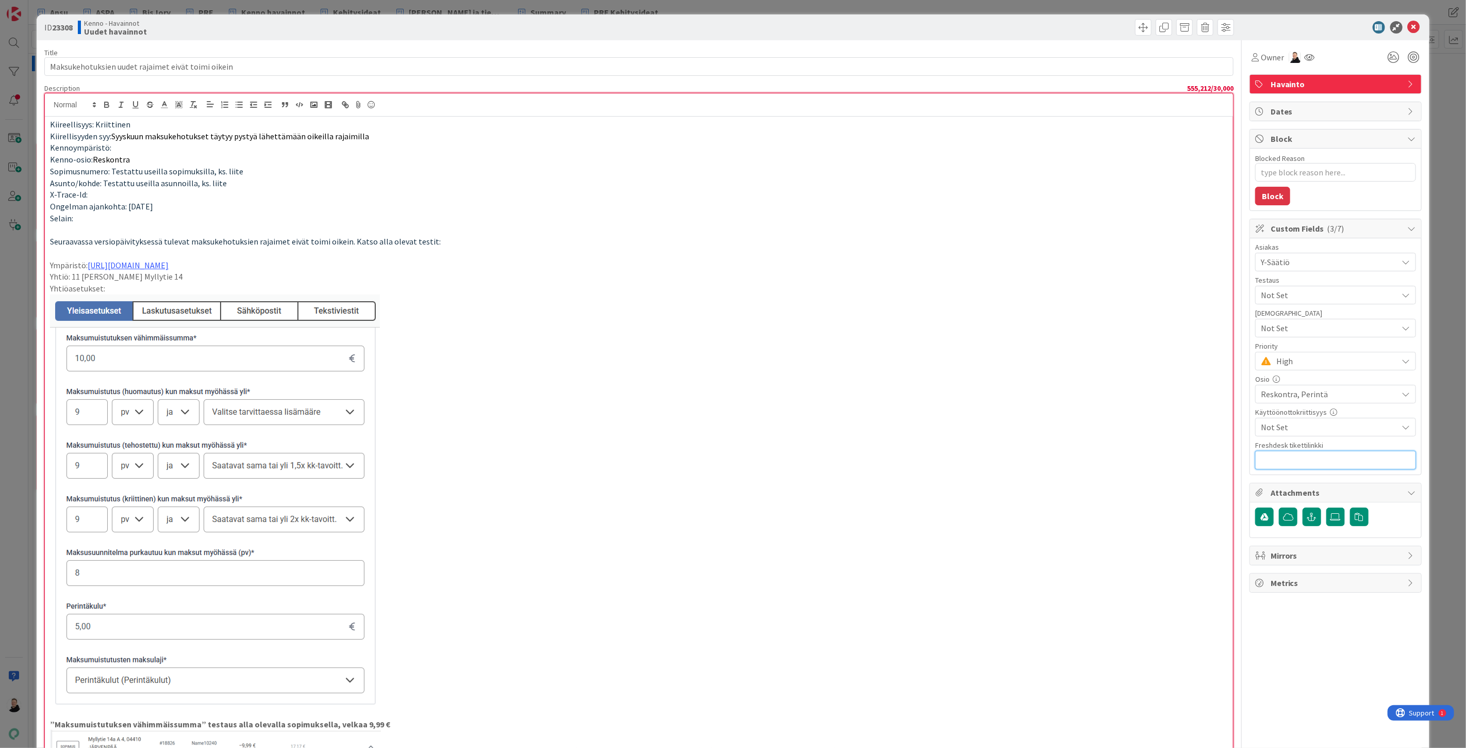
type input "https://pandia-help.freshdesk.com/a/tickets/131822"
type textarea "x"
type input "https://pandia-help.freshdesk.com/a/tickets/131822"
type textarea "x"
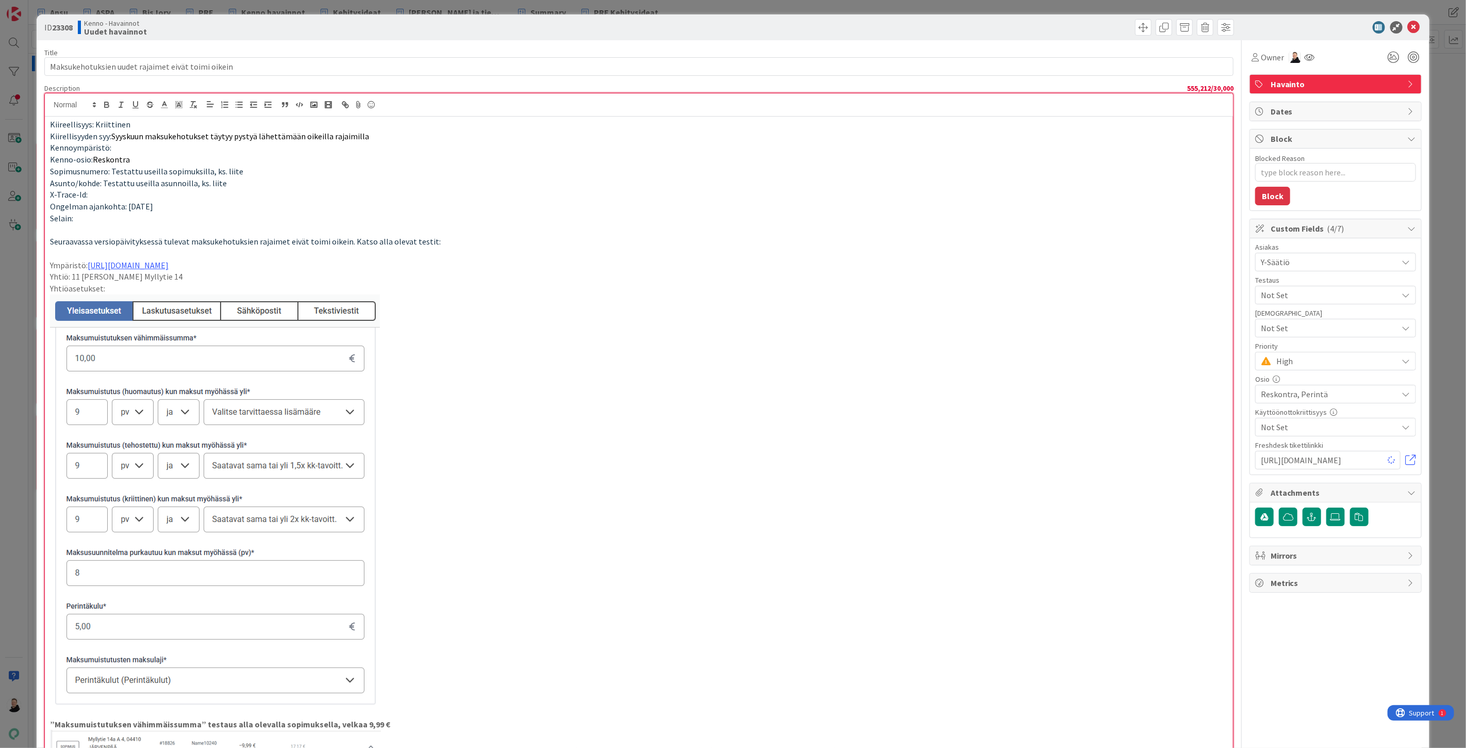
click at [1035, 590] on p at bounding box center [639, 500] width 1178 height 412
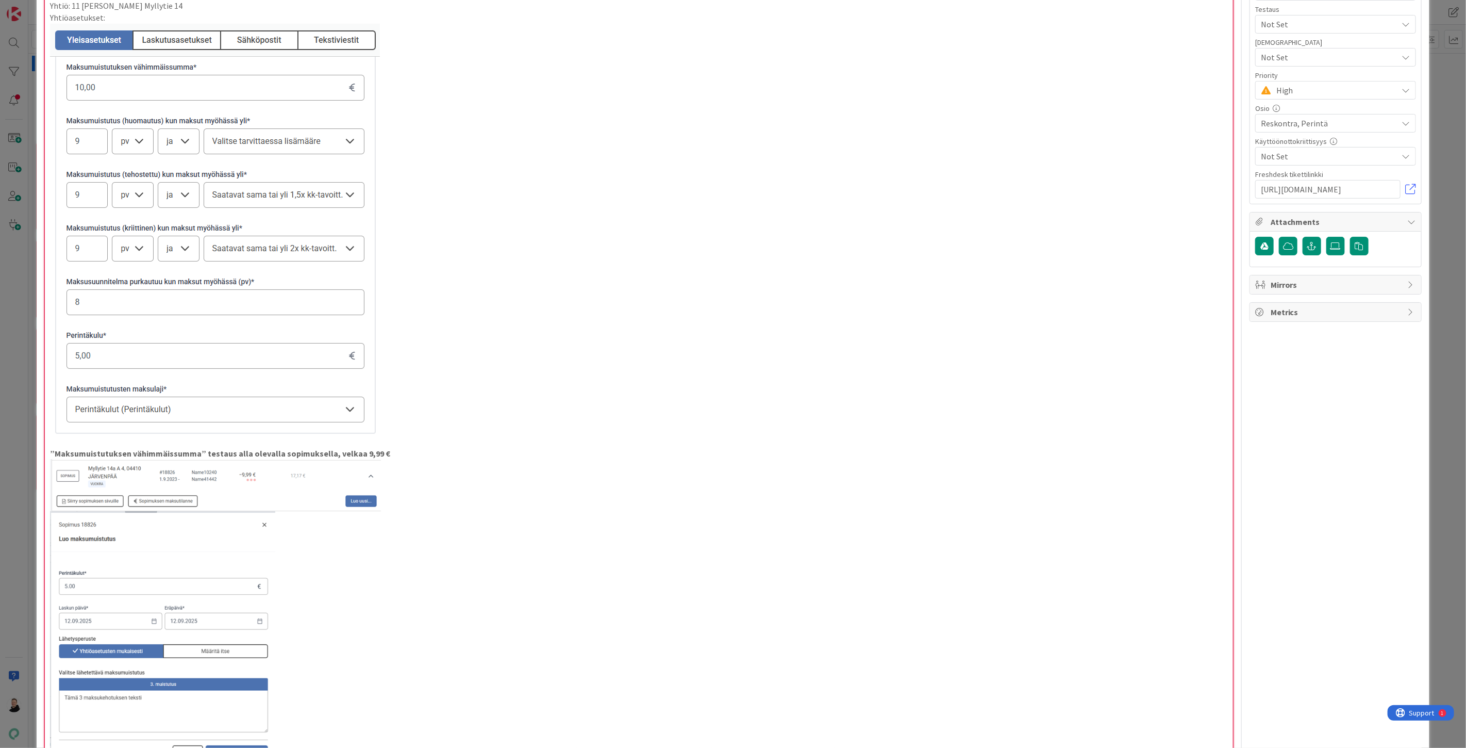
scroll to position [0, 0]
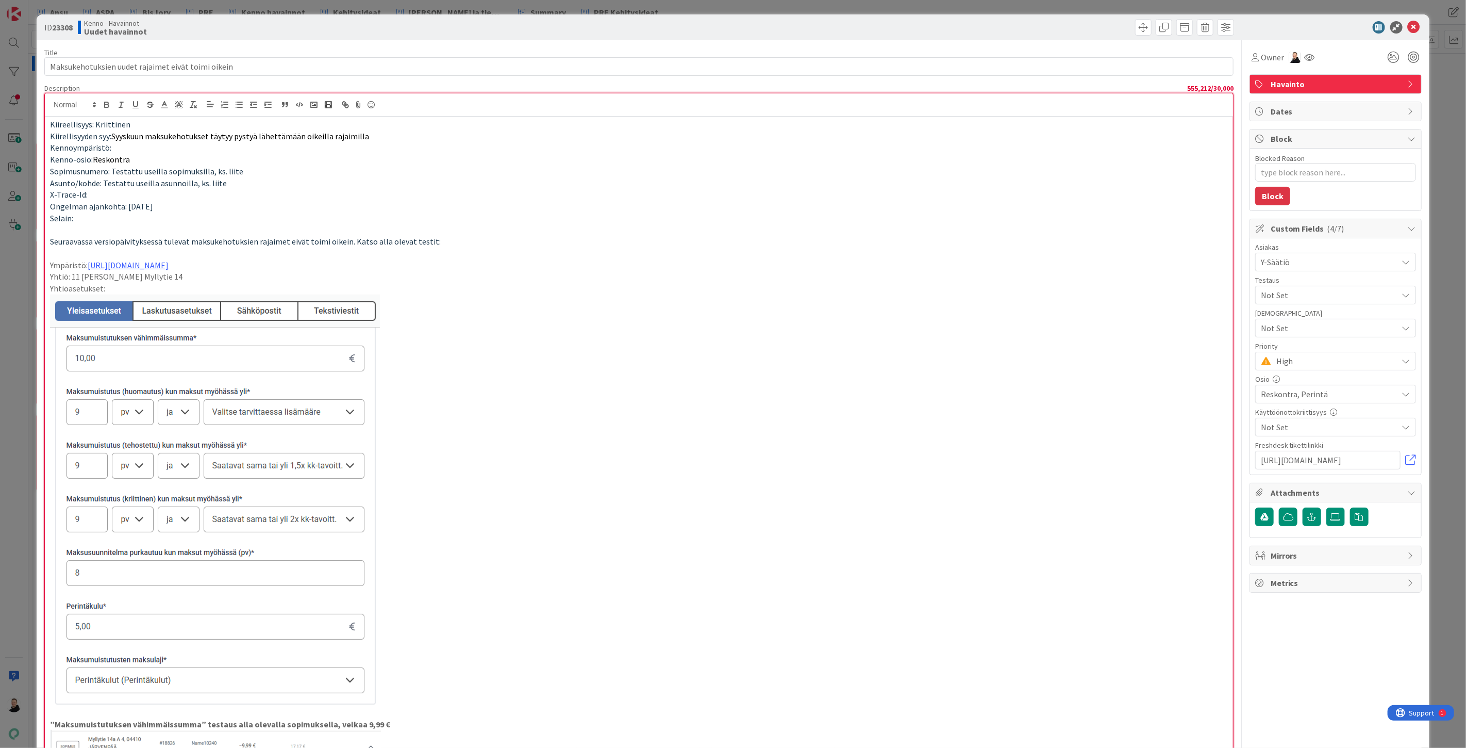
click at [126, 151] on p "Kennoympäristö:" at bounding box center [639, 148] width 1178 height 12
click at [134, 153] on p "Kennoympäristö: ta" at bounding box center [639, 148] width 1178 height 12
click at [278, 189] on p "X-Trace-Id:" at bounding box center [639, 195] width 1178 height 12
click at [118, 222] on p "Selain:" at bounding box center [639, 218] width 1178 height 12
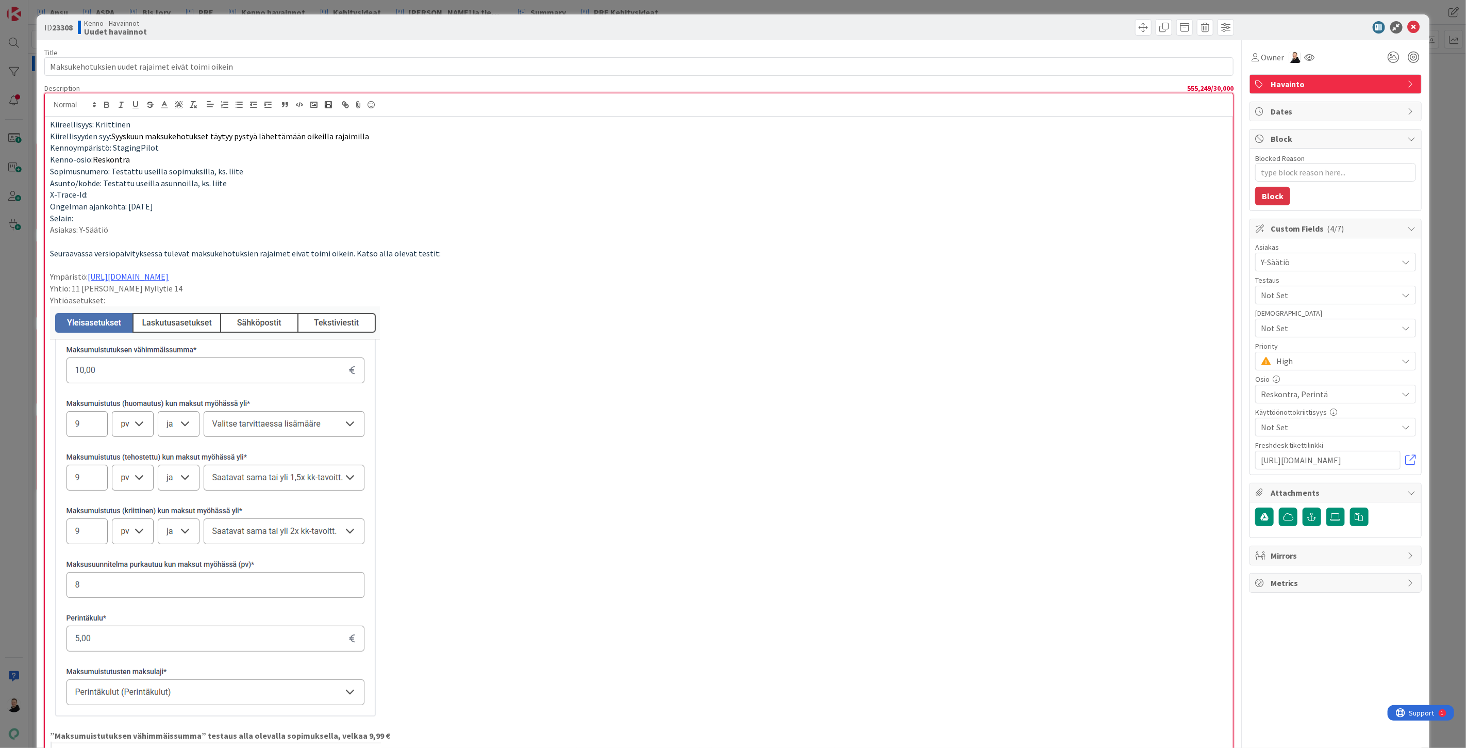
click at [721, 358] on p at bounding box center [639, 512] width 1178 height 412
drag, startPoint x: 238, startPoint y: 70, endPoint x: 45, endPoint y: 75, distance: 193.4
click at [45, 75] on input "Maksukehotuksien uudet rajaimet eivät toimi oikein" at bounding box center [638, 66] width 1189 height 19
click at [1409, 26] on icon at bounding box center [1414, 27] width 12 height 12
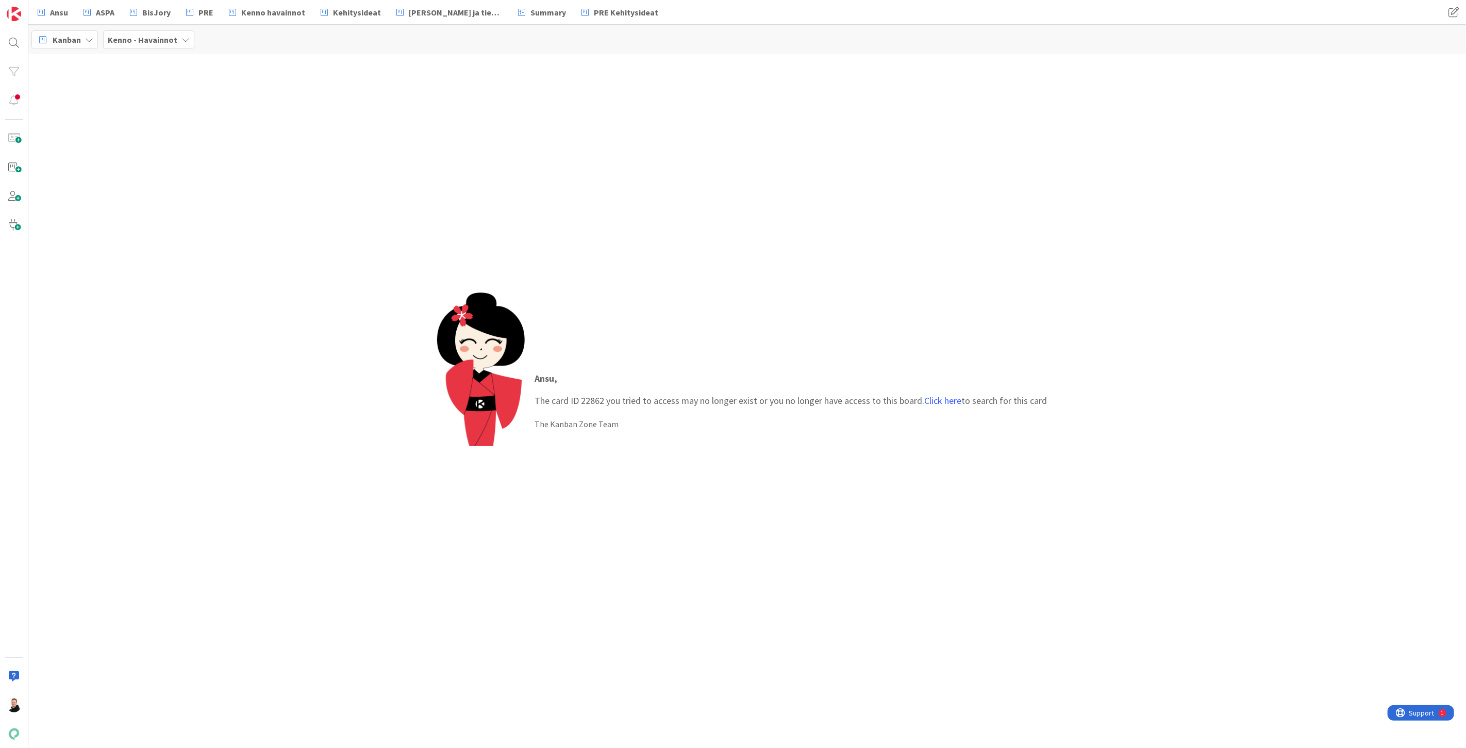
click at [925, 406] on p "Ansu , The card ID 22862 you tried to access may no longer exist or you no long…" at bounding box center [791, 389] width 512 height 36
click at [928, 401] on link "Click here" at bounding box center [943, 400] width 37 height 12
click at [75, 86] on p "Lisäpalvelun päättäminen ei onnistu" at bounding box center [127, 91] width 158 height 11
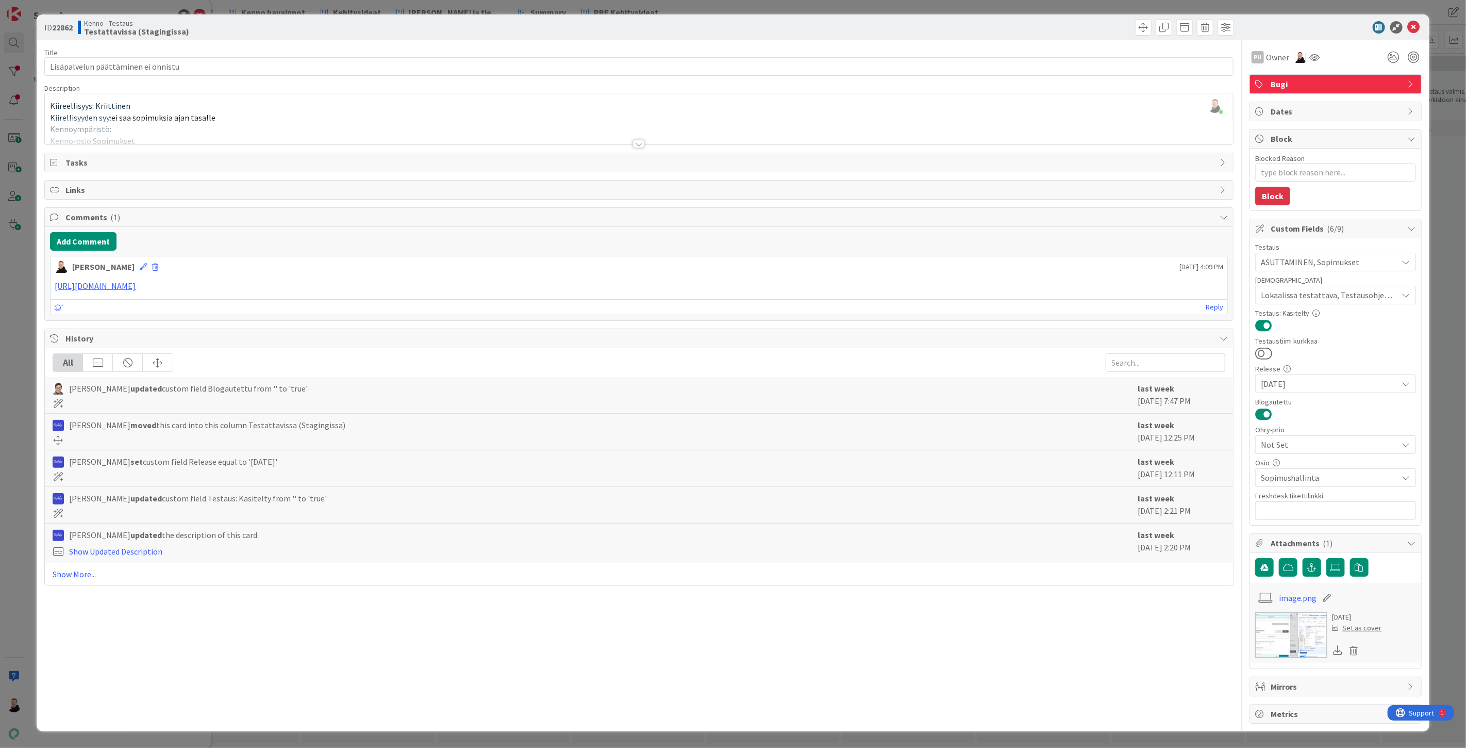
click at [636, 145] on div at bounding box center [638, 144] width 11 height 8
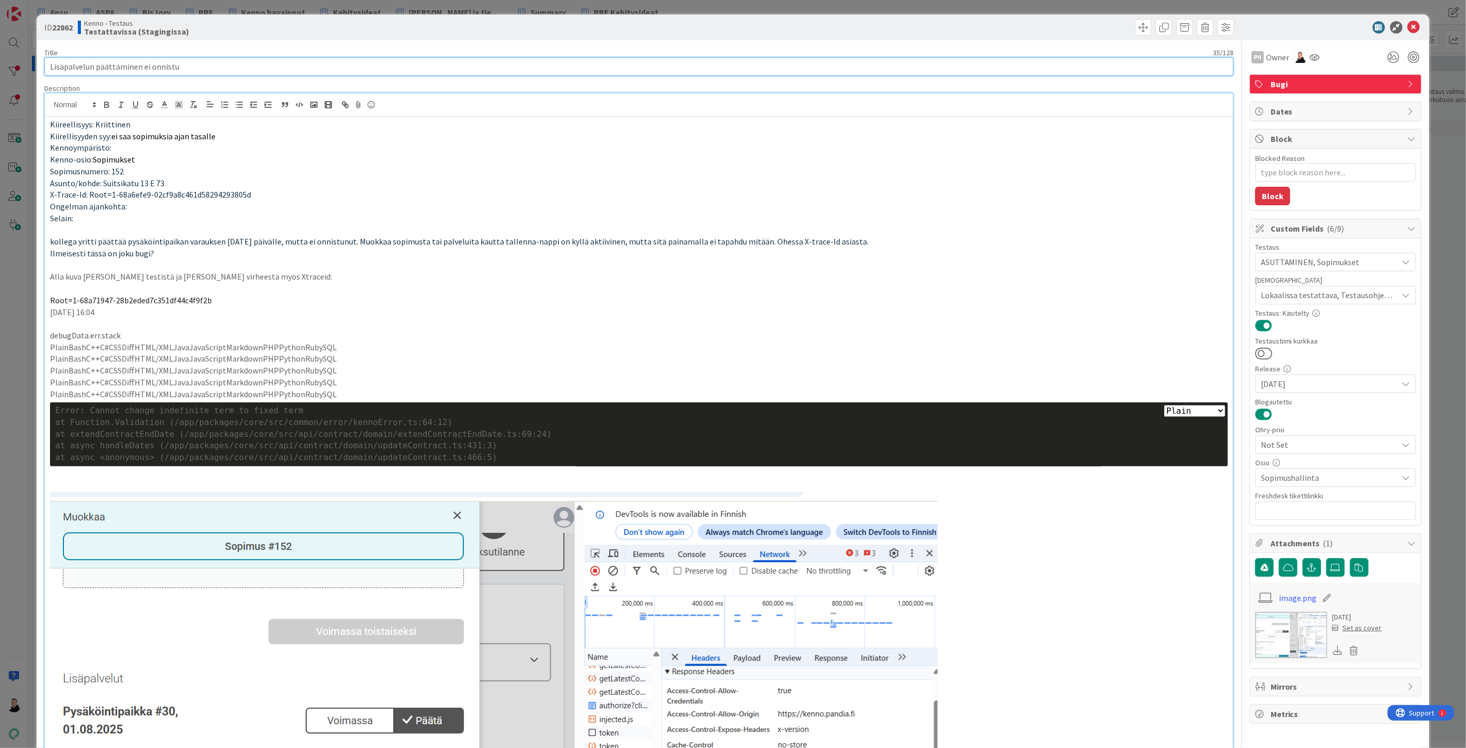
click at [62, 60] on input "Lisäpalvelun päättäminen ei onnistu" at bounding box center [638, 66] width 1189 height 19
type textarea "x"
click at [60, 24] on b "22862" at bounding box center [62, 27] width 21 height 10
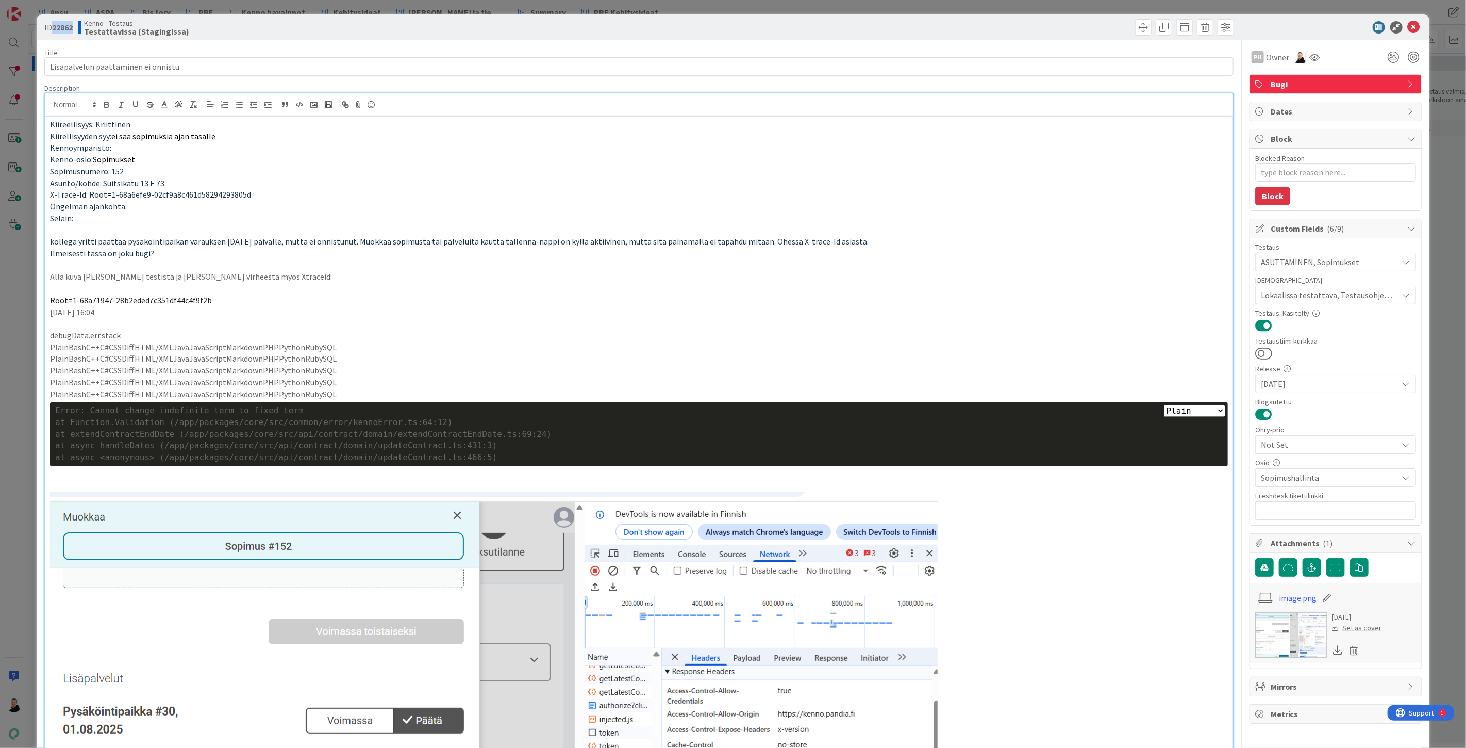
copy b "22862"
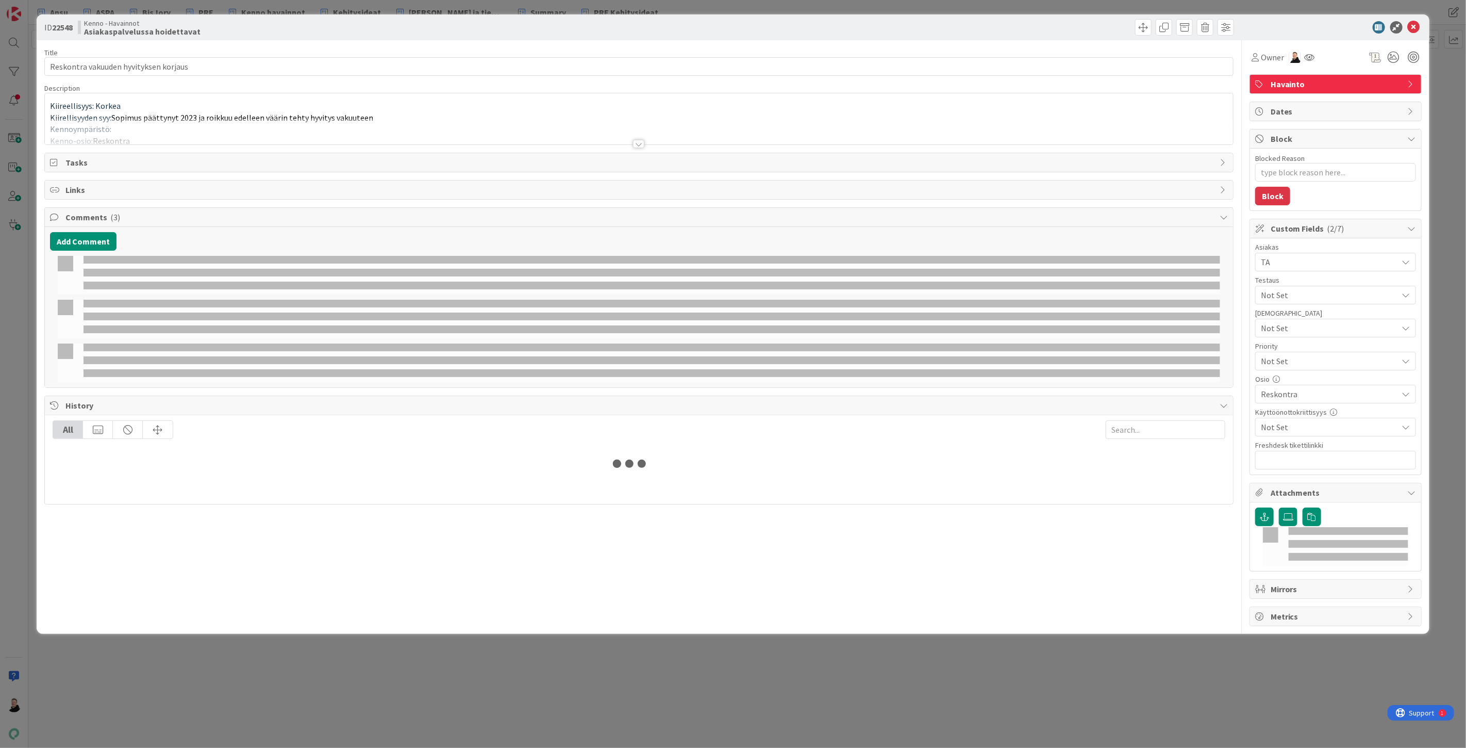
type textarea "x"
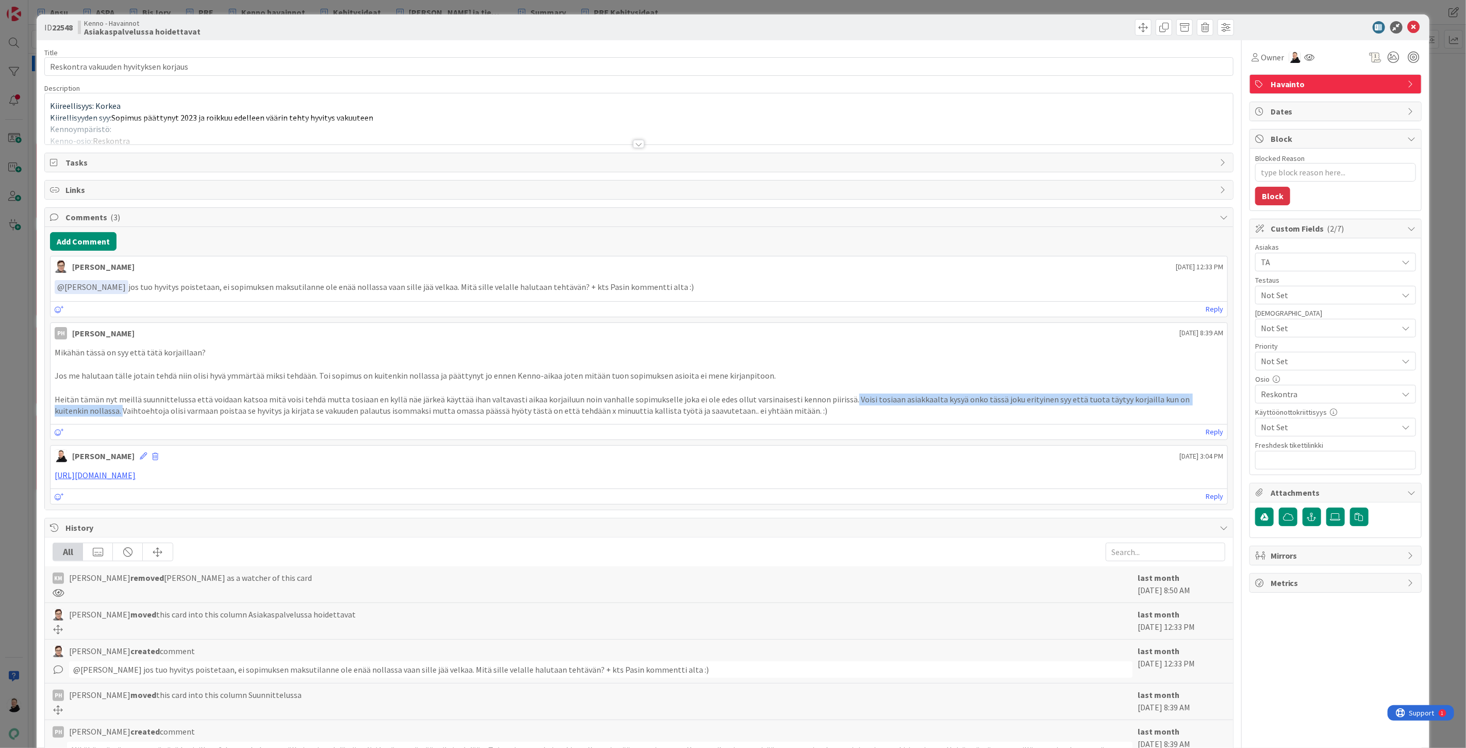
drag, startPoint x: 833, startPoint y: 396, endPoint x: 86, endPoint y: 414, distance: 747.2
click at [86, 414] on p "Heitän tämän nyt meillä suunnittelussa että voidaan katsoa mitä voisi tehdä mut…" at bounding box center [639, 404] width 1169 height 23
copy p "Voisi tosiaan asiakkaalta kysyä onko tässä joku erityinen syy että tuota täytyy…"
click at [1408, 27] on icon at bounding box center [1414, 27] width 12 height 12
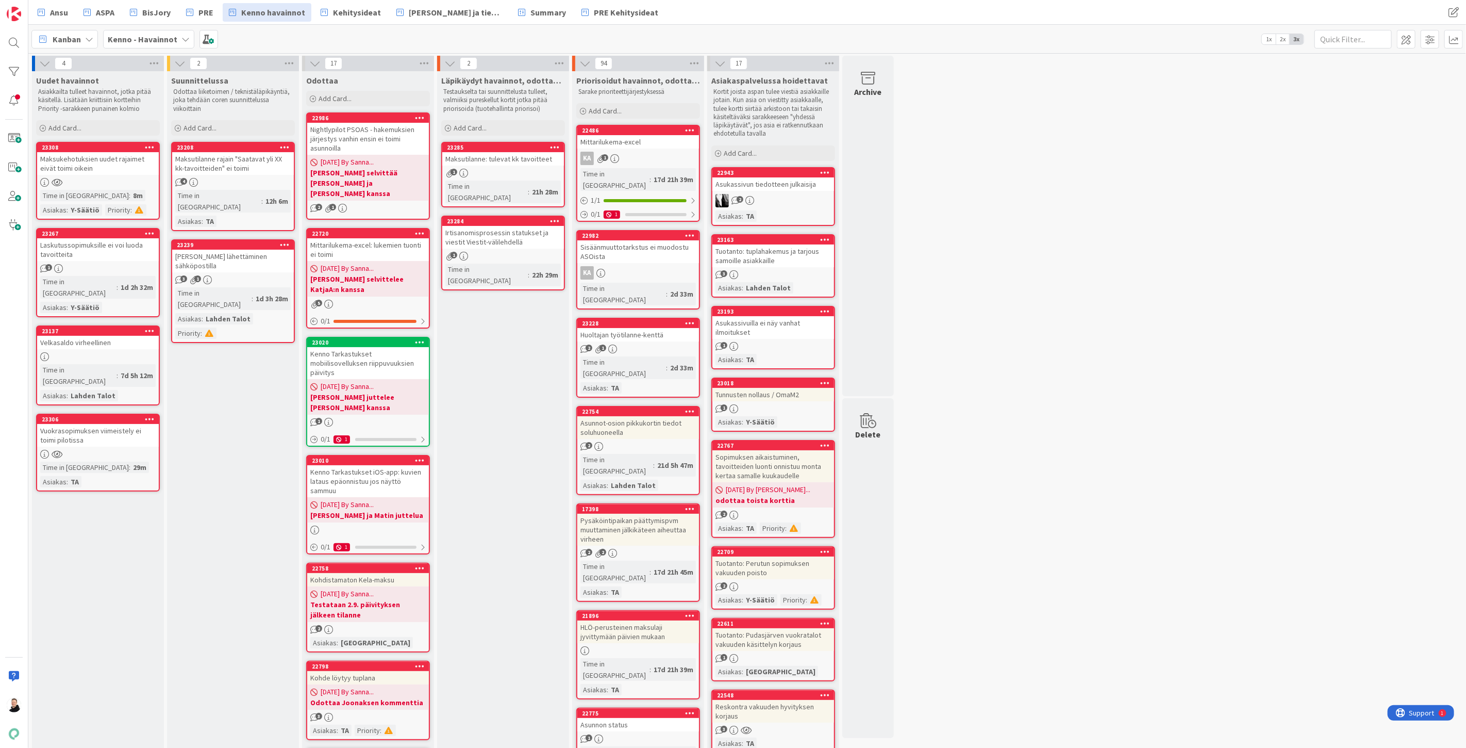
click at [18, 43] on div at bounding box center [14, 42] width 21 height 21
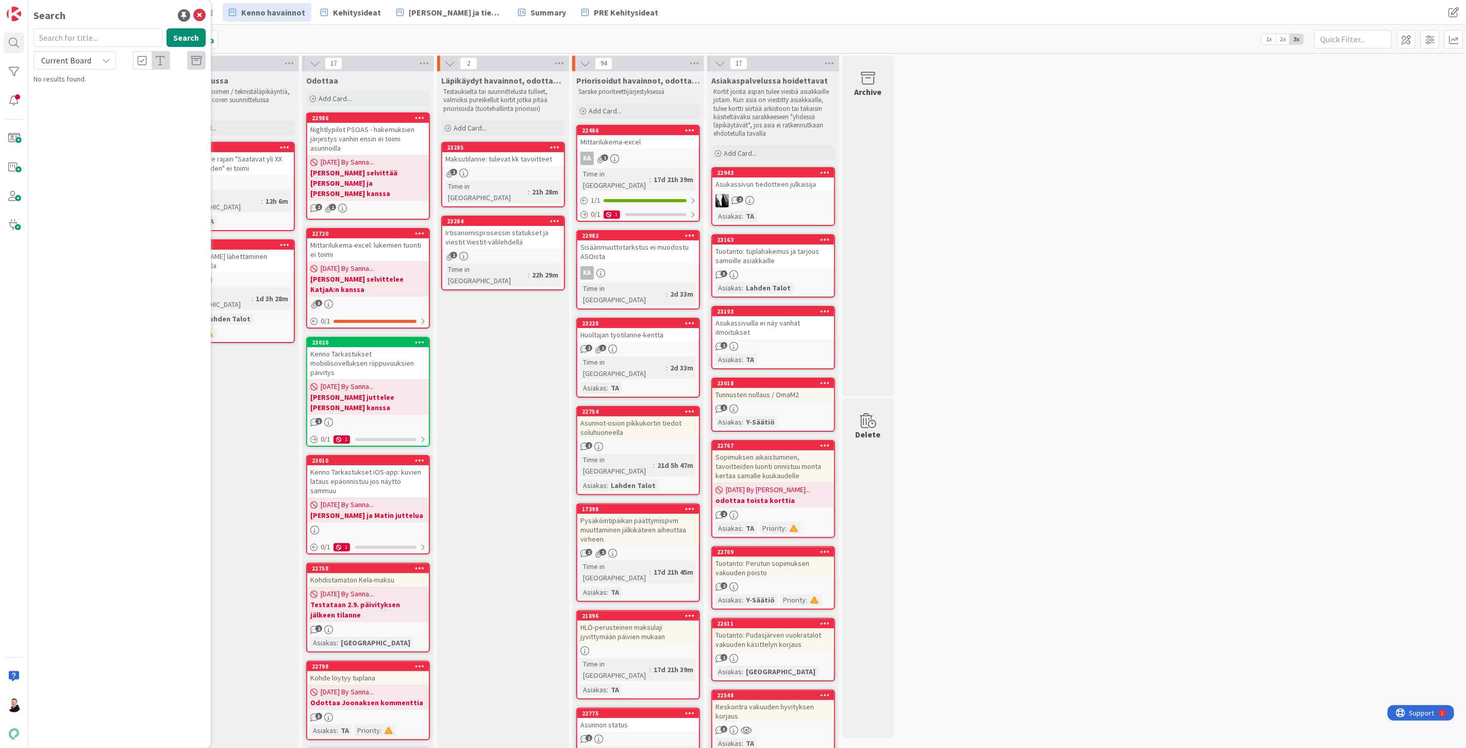
click at [97, 66] on div "Current Board" at bounding box center [75, 60] width 82 height 19
click at [77, 110] on span "All Boards" at bounding box center [92, 102] width 107 height 15
click at [78, 40] on input "text" at bounding box center [98, 37] width 129 height 19
paste input "20895"
type input "20895"
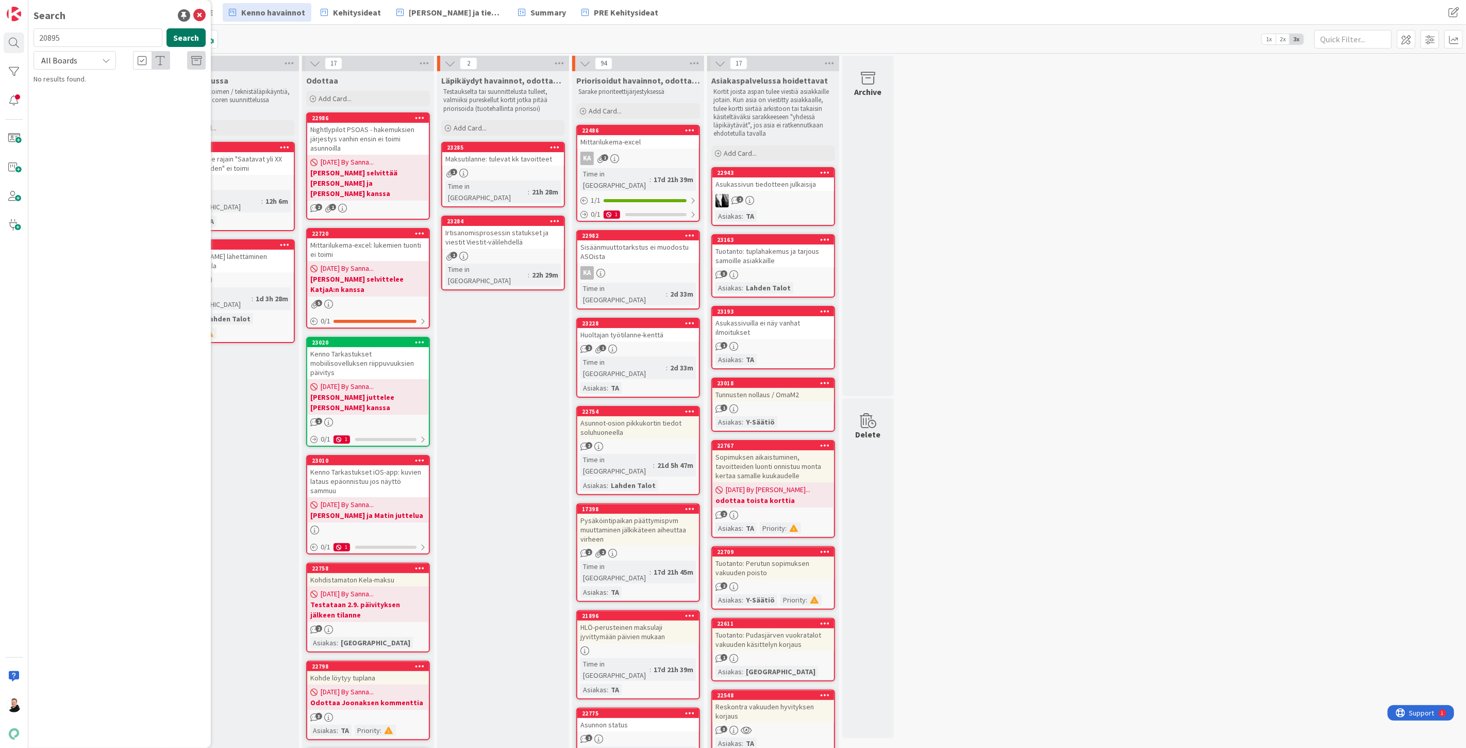
click at [187, 34] on button "Search" at bounding box center [186, 37] width 39 height 19
click at [91, 98] on span "Lisää halutessasi toivekohteita- sarake on liian lyhyt pitkille osoitteille" at bounding box center [125, 96] width 154 height 20
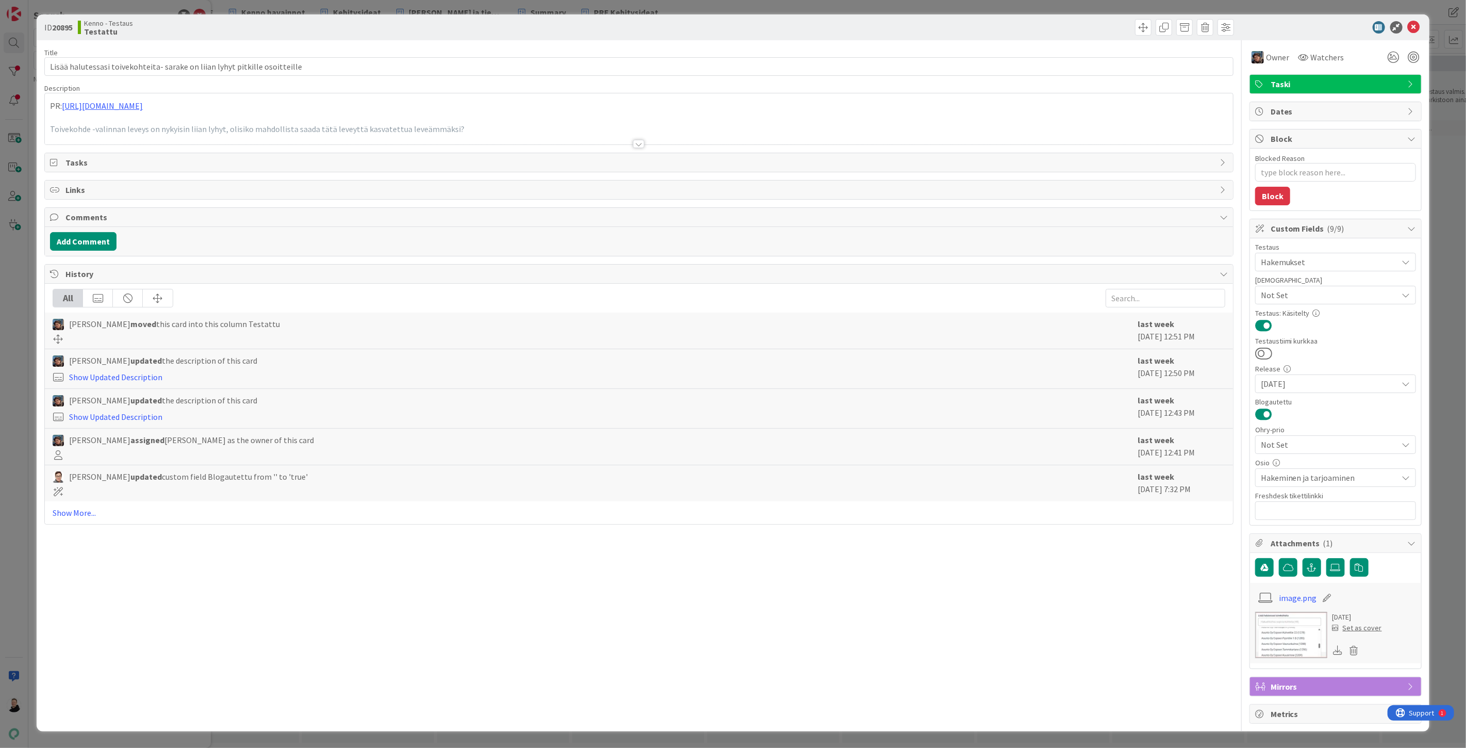
click at [638, 147] on div at bounding box center [638, 144] width 11 height 8
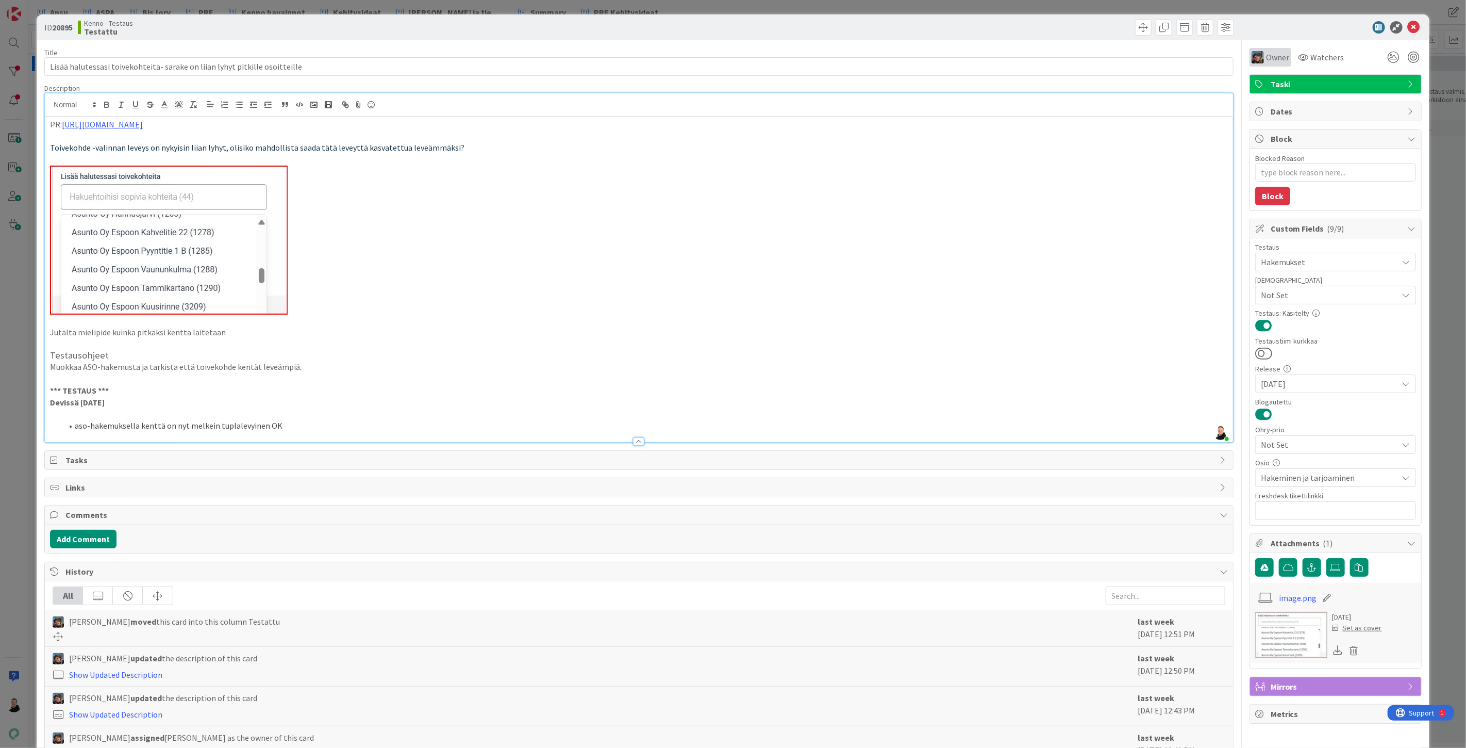
click at [1251, 64] on div "Owner" at bounding box center [1271, 57] width 42 height 19
type textarea "x"
click at [1073, 202] on p at bounding box center [639, 239] width 1178 height 149
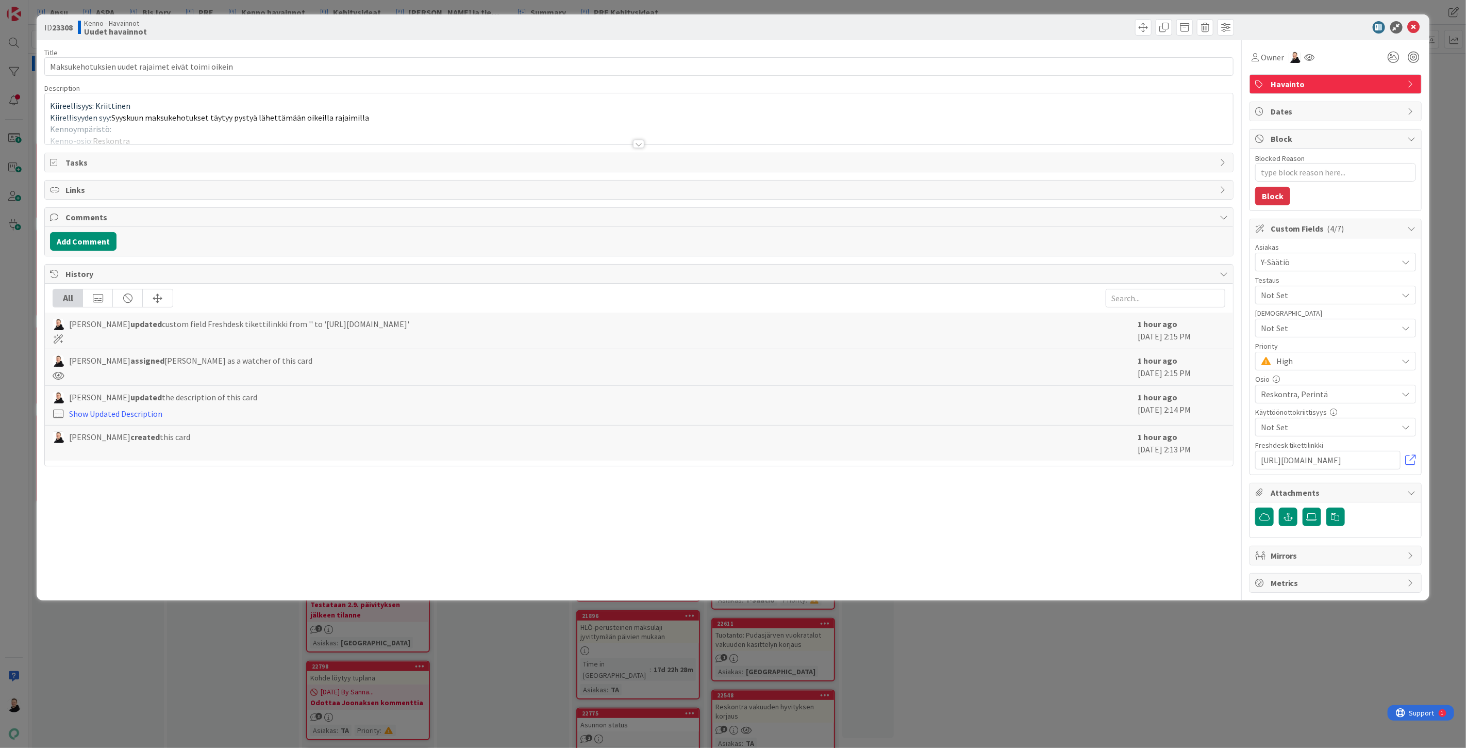
click at [642, 142] on div at bounding box center [638, 144] width 11 height 8
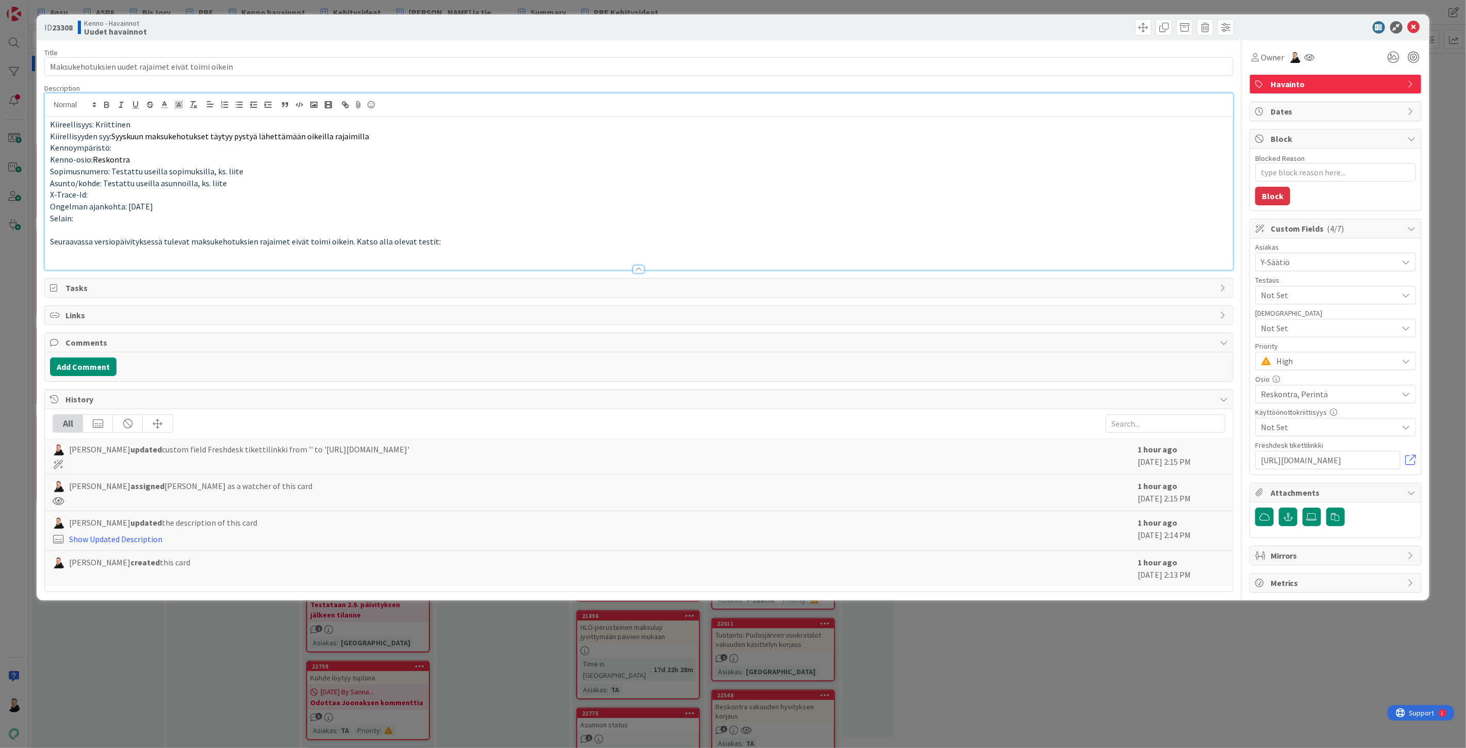
click at [447, 236] on p "Seuraavassa versiopäivityksessä tulevat maksukehotuksien rajaimet eivät toimi o…" at bounding box center [639, 242] width 1178 height 12
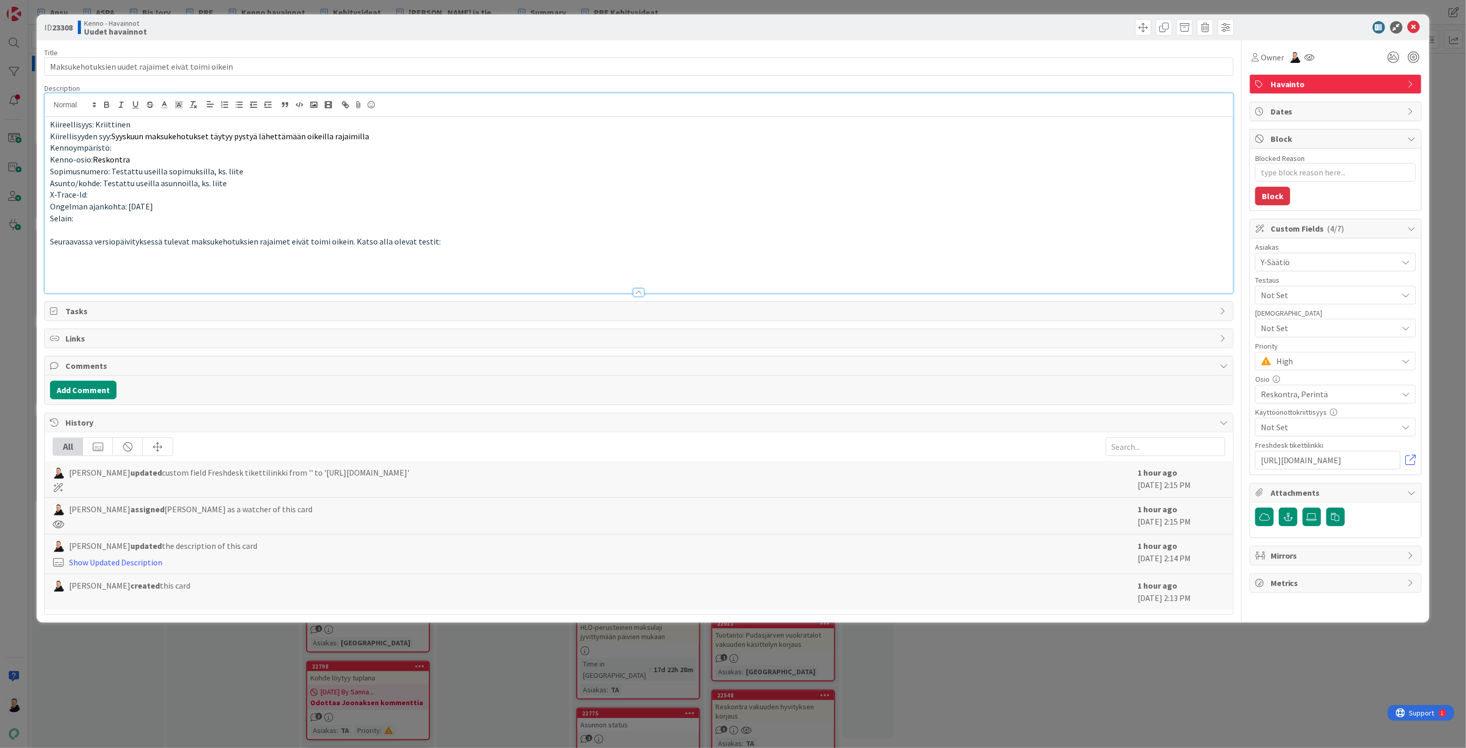
click at [65, 267] on p at bounding box center [639, 265] width 1178 height 12
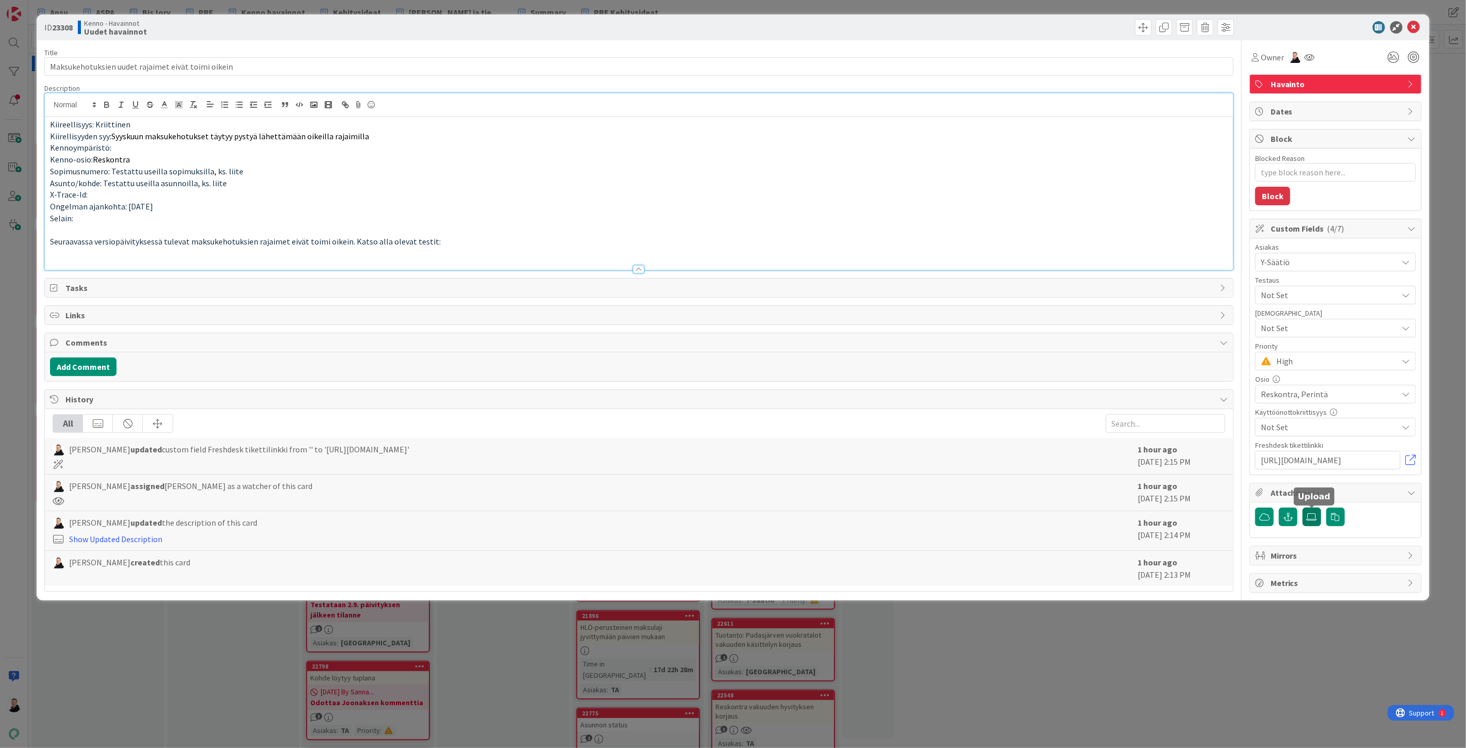
click at [1307, 516] on icon at bounding box center [1312, 516] width 10 height 8
click at [1303, 507] on input "file" at bounding box center [1303, 507] width 0 height 0
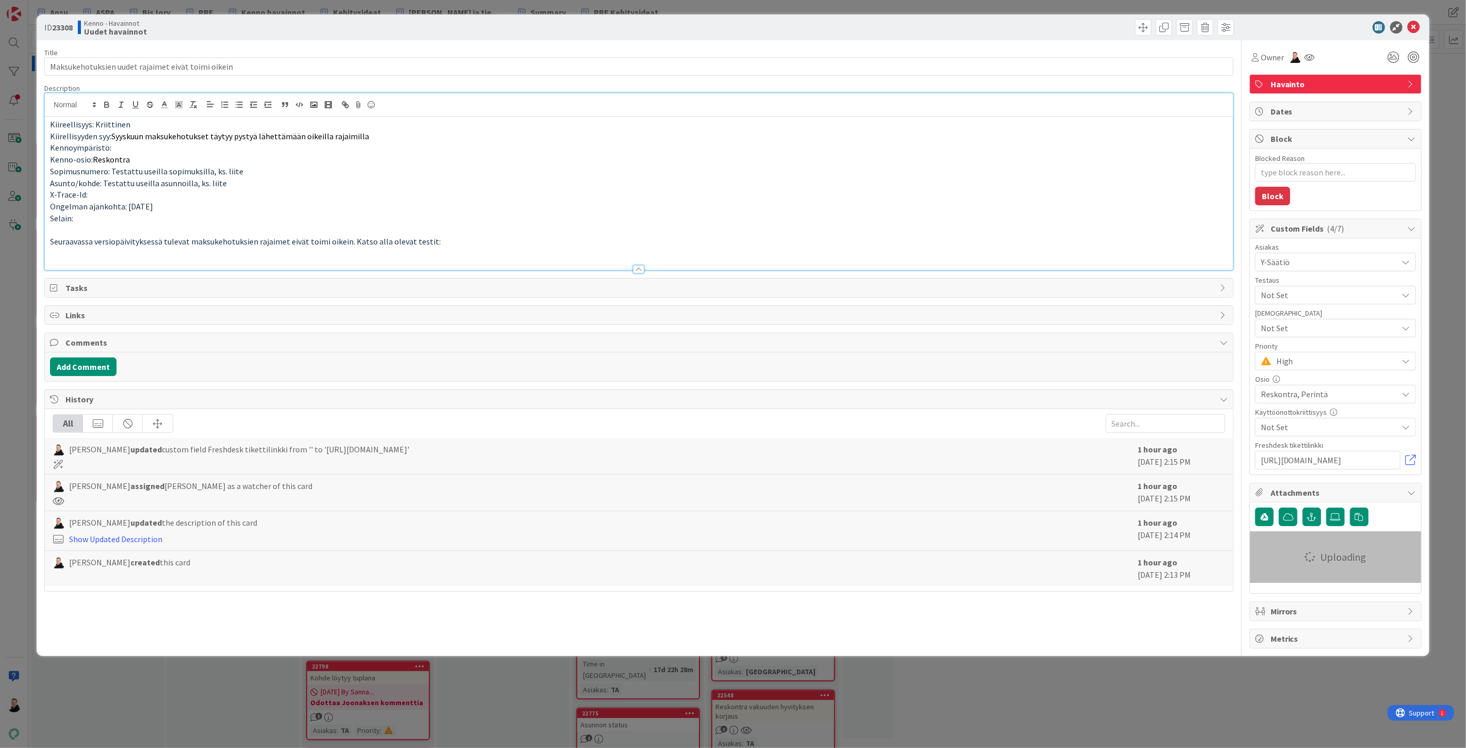
type textarea "x"
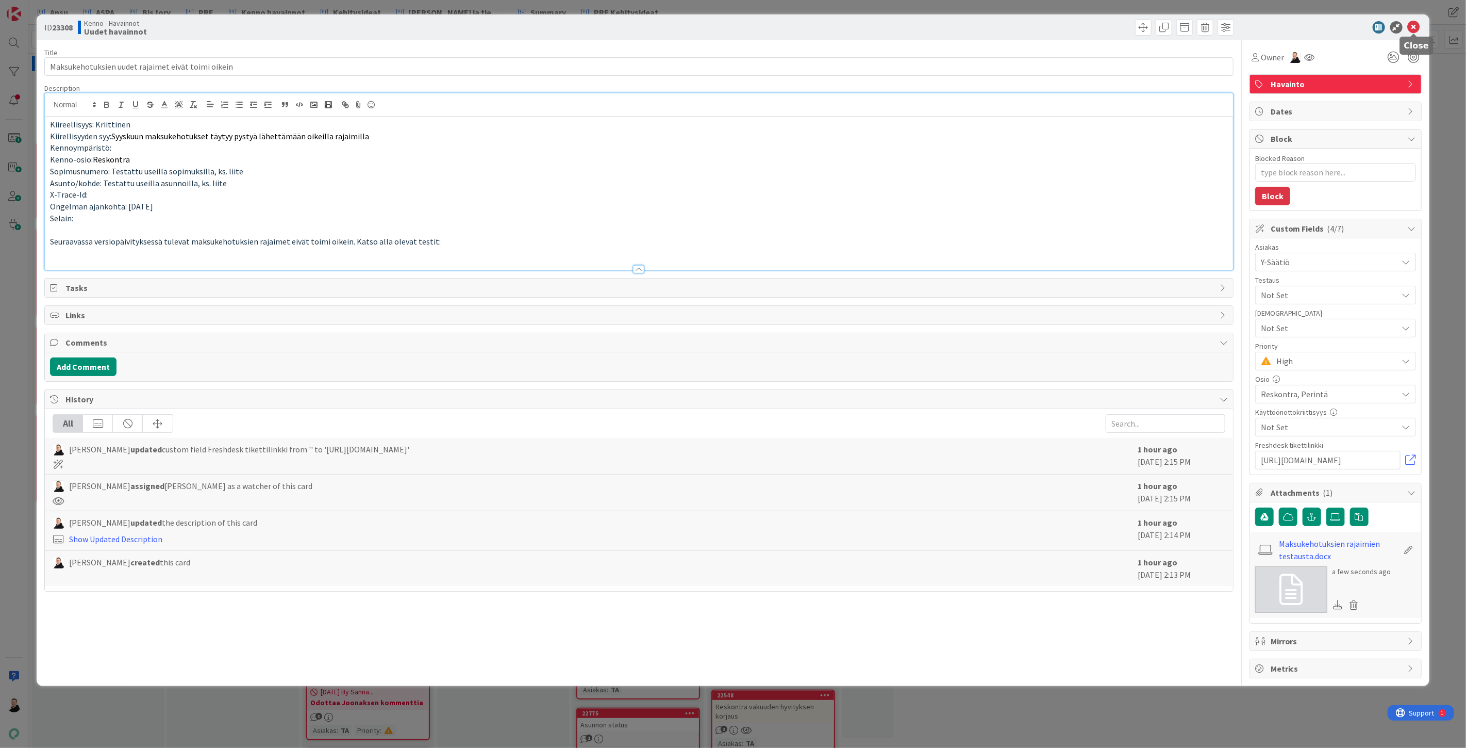
click at [1412, 24] on icon at bounding box center [1414, 27] width 12 height 12
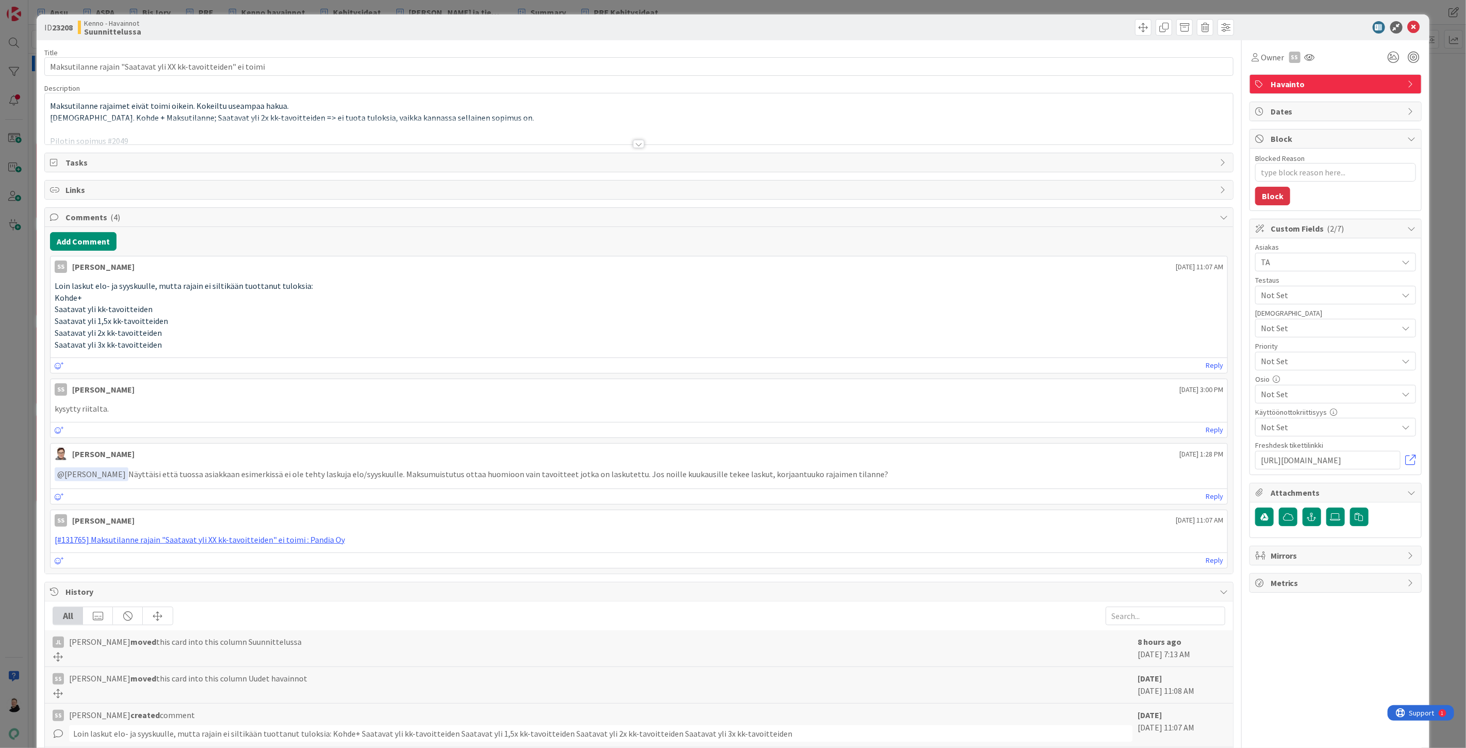
type textarea "x"
click at [633, 141] on div at bounding box center [638, 144] width 11 height 8
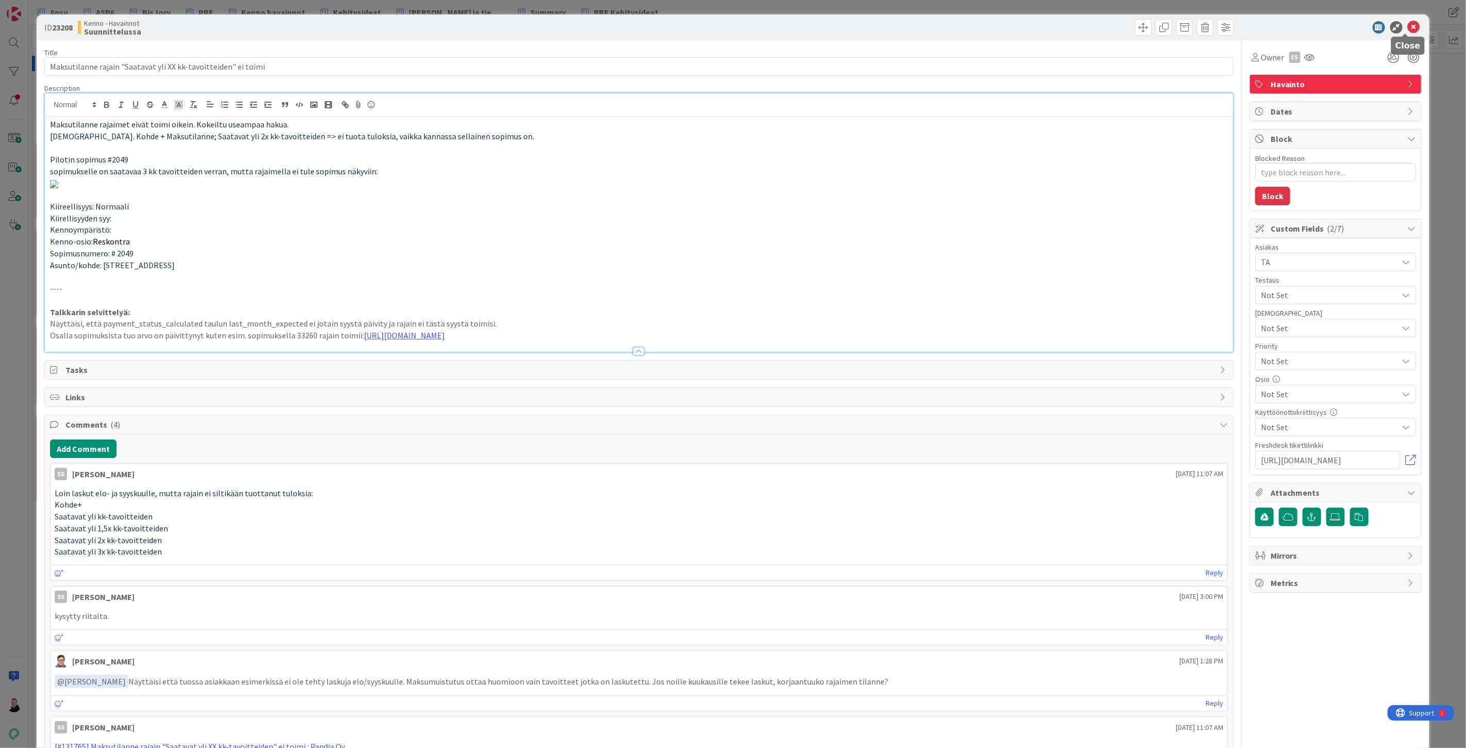
click at [1408, 24] on icon at bounding box center [1414, 27] width 12 height 12
